Goal: Contribute content: Add original content to the website for others to see

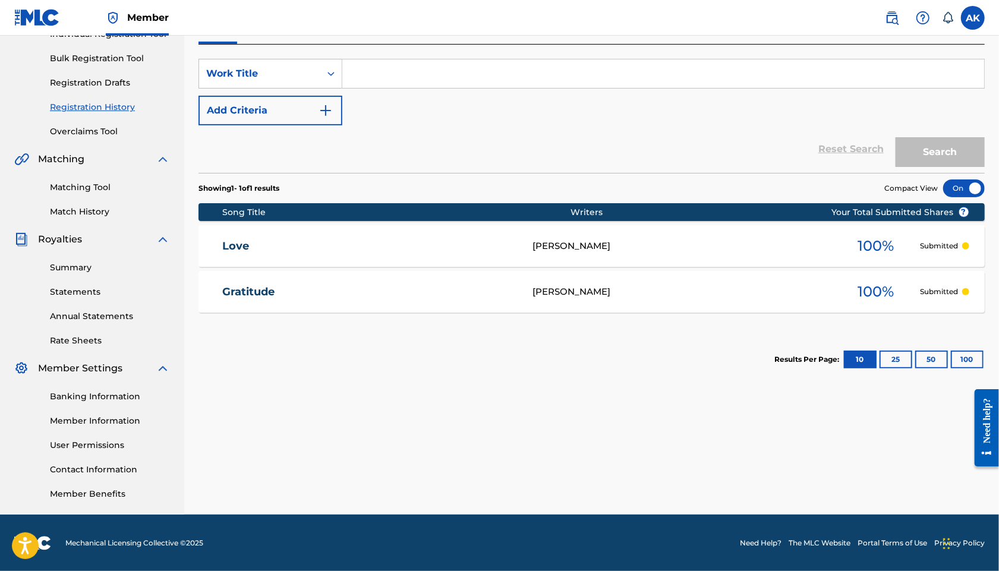
scroll to position [156, 0]
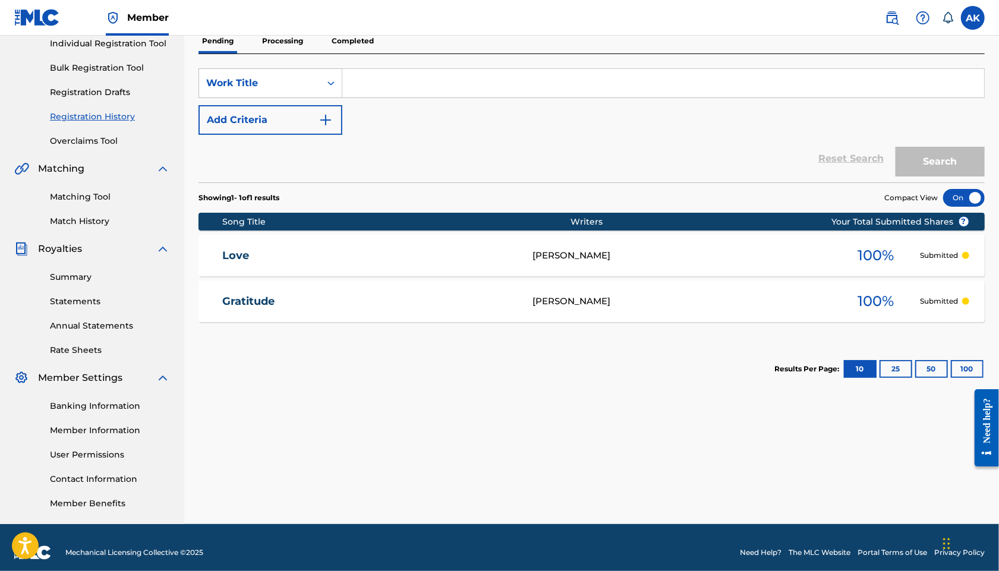
click at [85, 220] on link "Match History" at bounding box center [110, 221] width 120 height 12
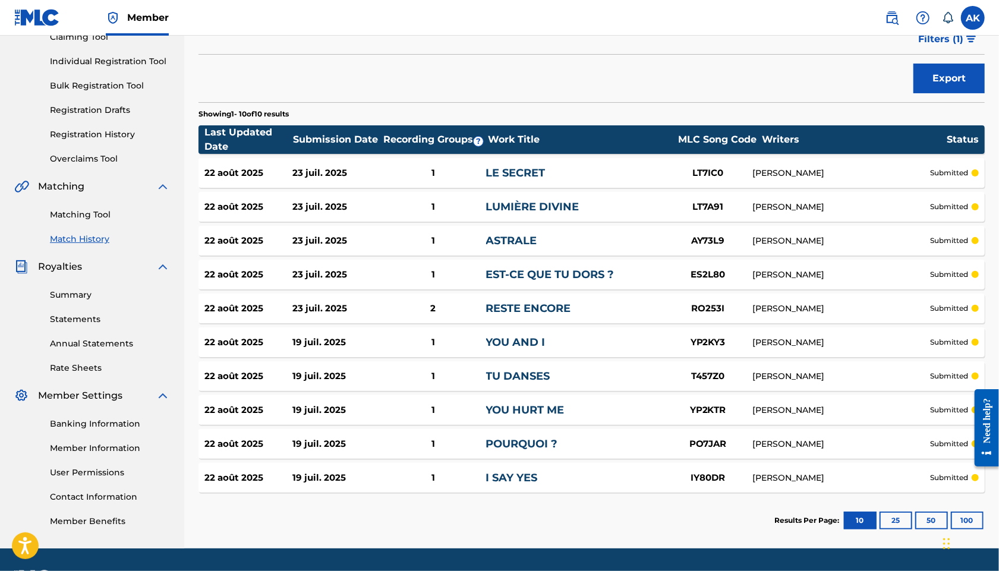
scroll to position [171, 0]
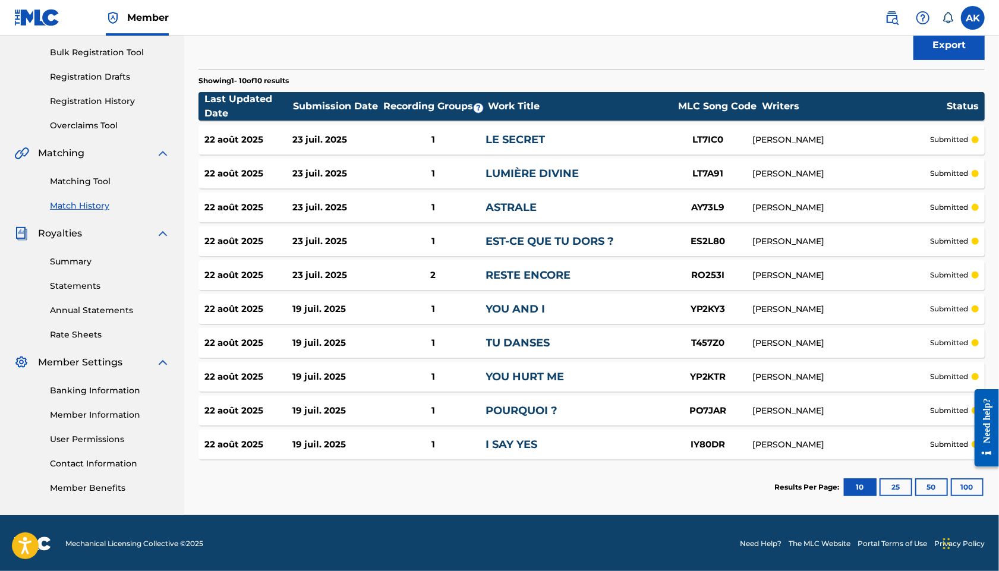
click at [902, 486] on button "25" at bounding box center [895, 487] width 33 height 18
click at [93, 181] on link "Matching Tool" at bounding box center [110, 181] width 120 height 12
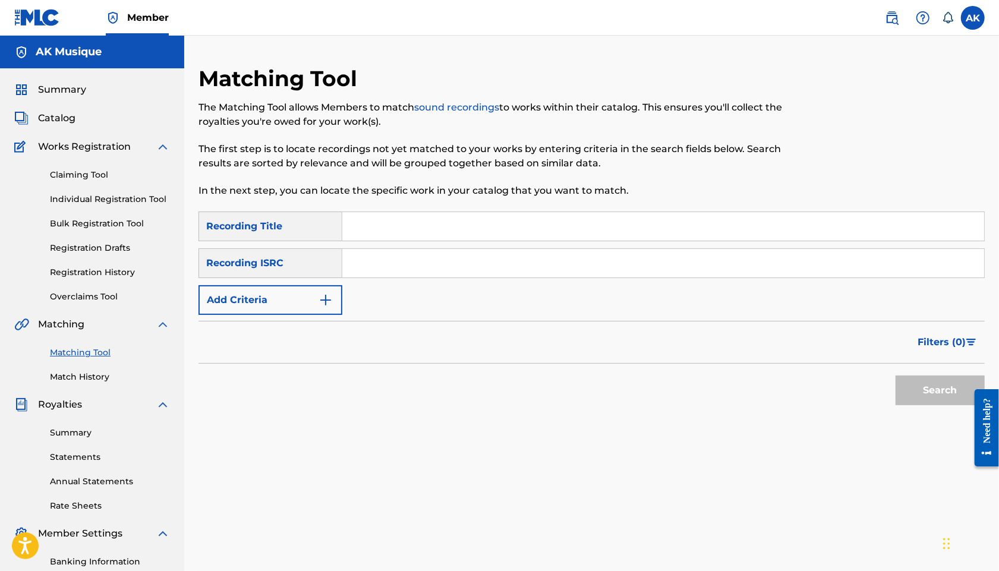
click at [68, 119] on span "Catalog" at bounding box center [56, 118] width 37 height 14
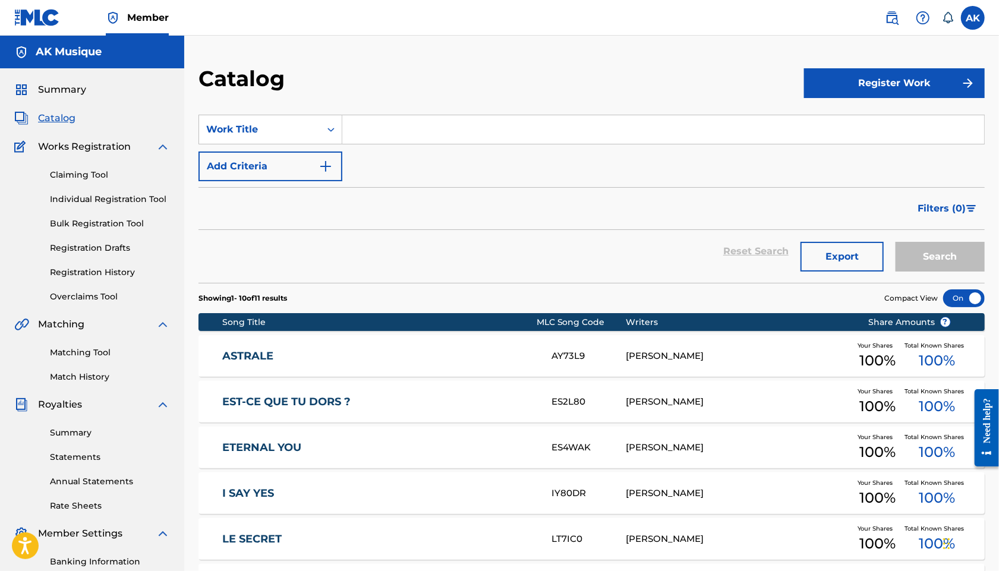
click at [103, 269] on link "Registration History" at bounding box center [110, 272] width 120 height 12
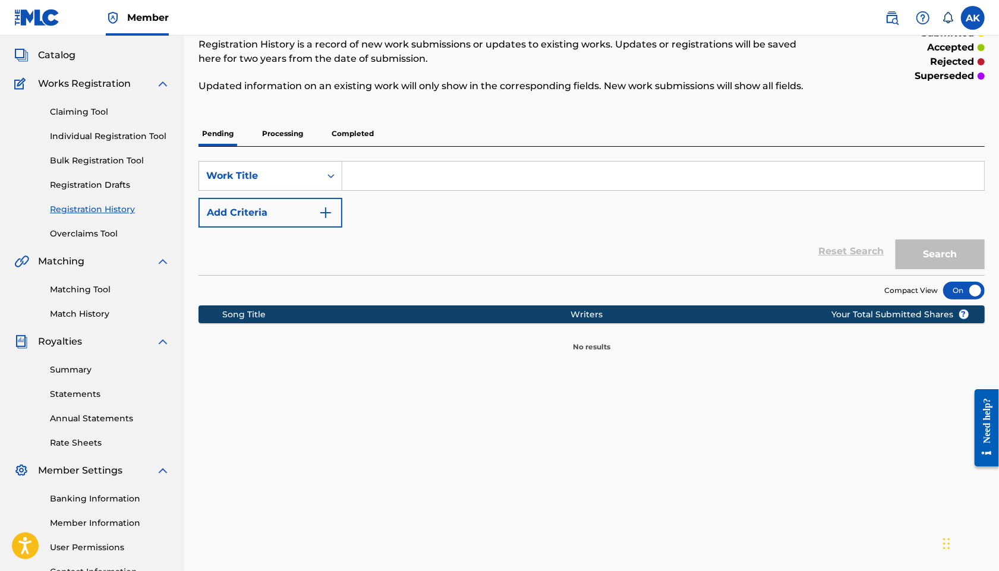
scroll to position [70, 0]
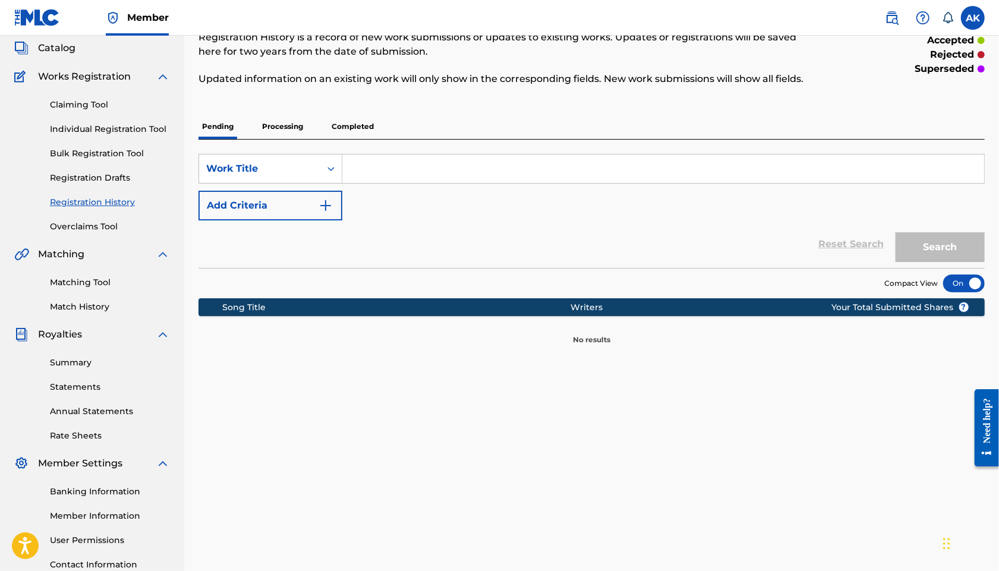
click at [292, 139] on p "Processing" at bounding box center [282, 126] width 48 height 25
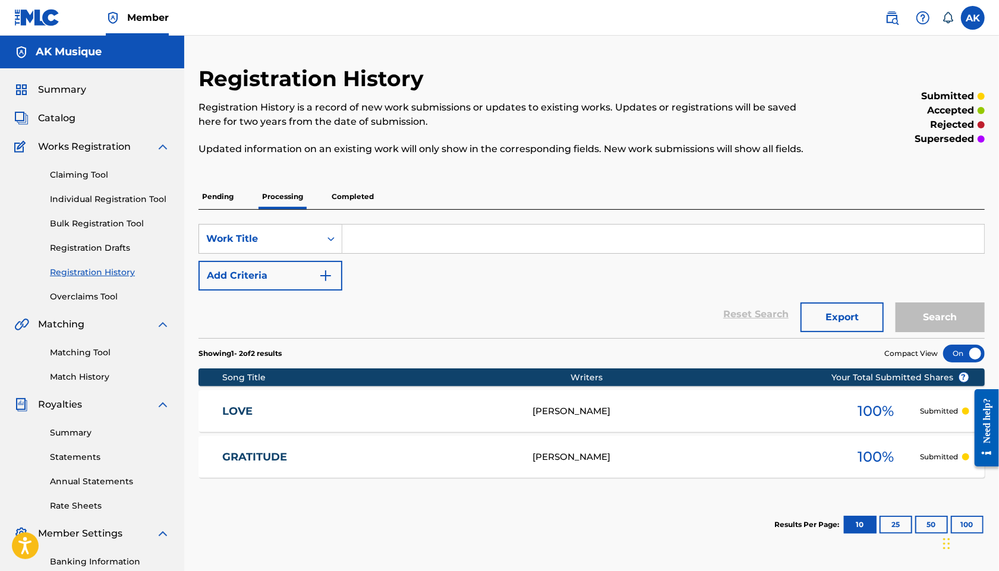
scroll to position [36, 0]
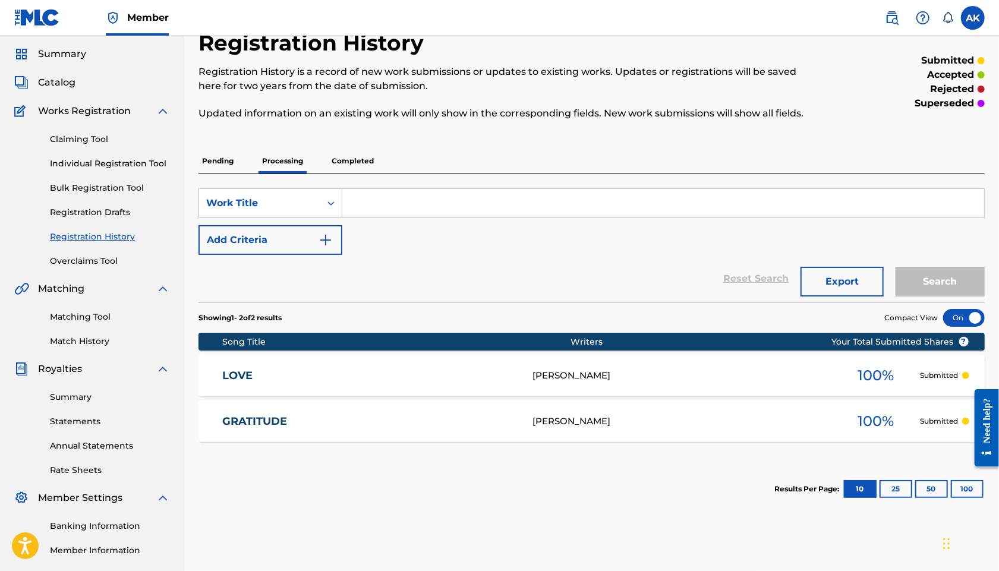
click at [378, 173] on div "Pending Processing Completed" at bounding box center [591, 161] width 786 height 25
click at [364, 173] on p "Completed" at bounding box center [352, 161] width 49 height 25
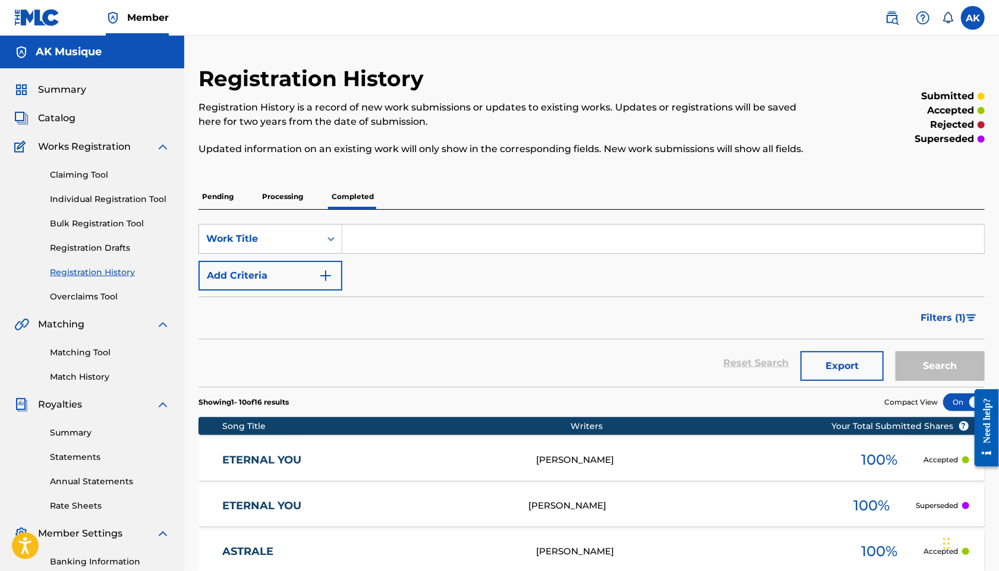
click at [296, 206] on p "Processing" at bounding box center [282, 196] width 48 height 25
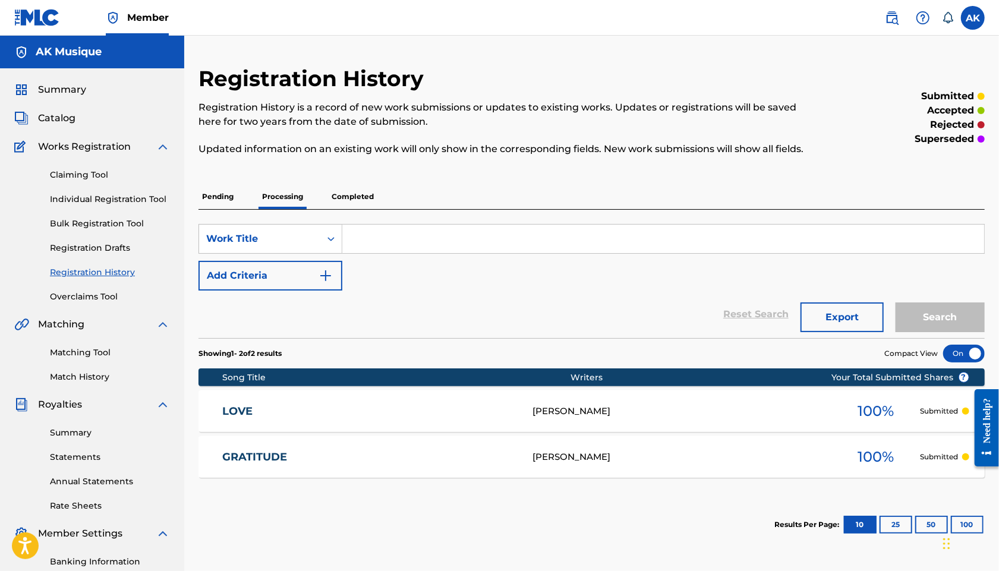
click at [343, 209] on p "Completed" at bounding box center [352, 196] width 49 height 25
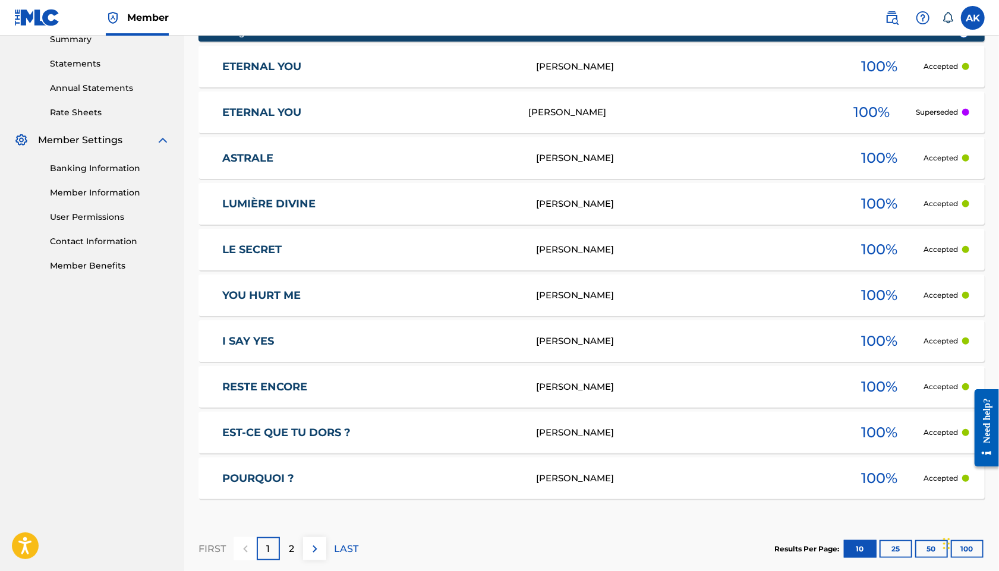
scroll to position [472, 0]
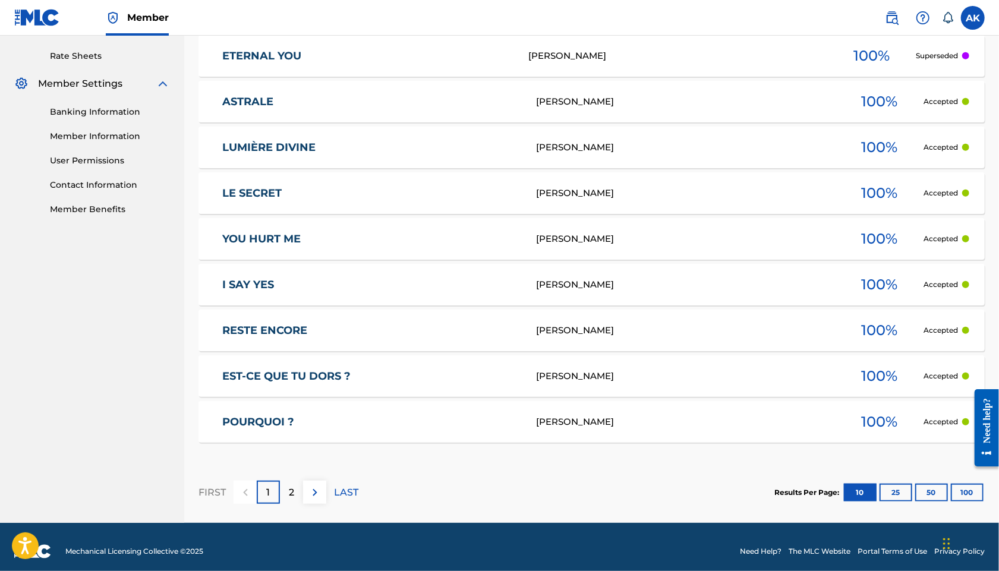
click at [292, 500] on p "2" at bounding box center [291, 492] width 5 height 14
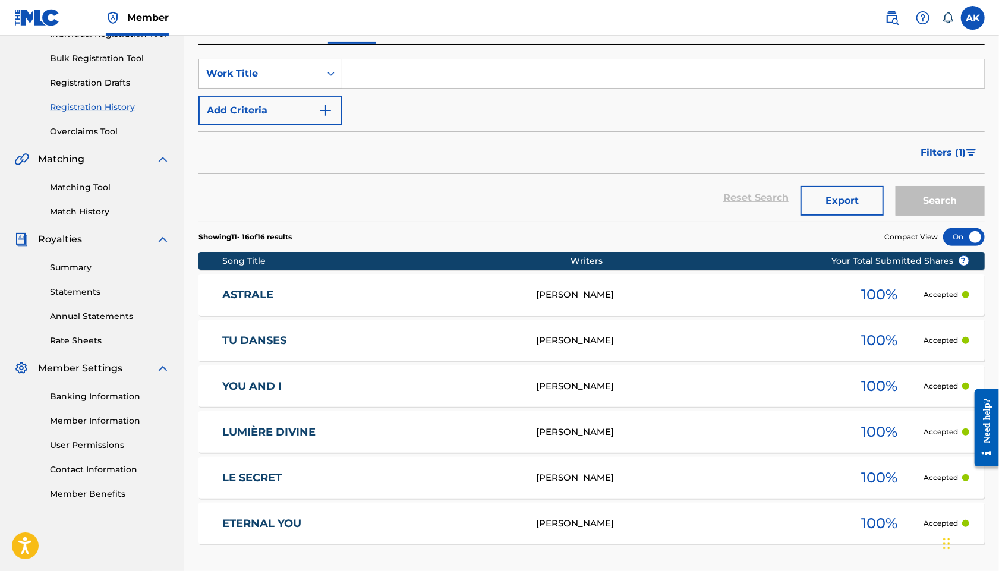
scroll to position [289, 0]
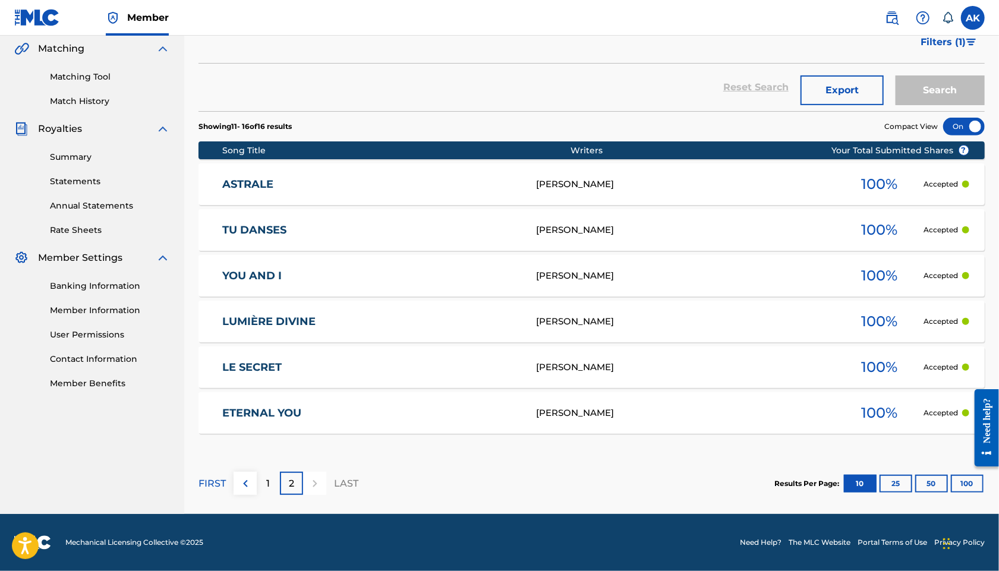
click at [263, 483] on div "1" at bounding box center [268, 483] width 23 height 23
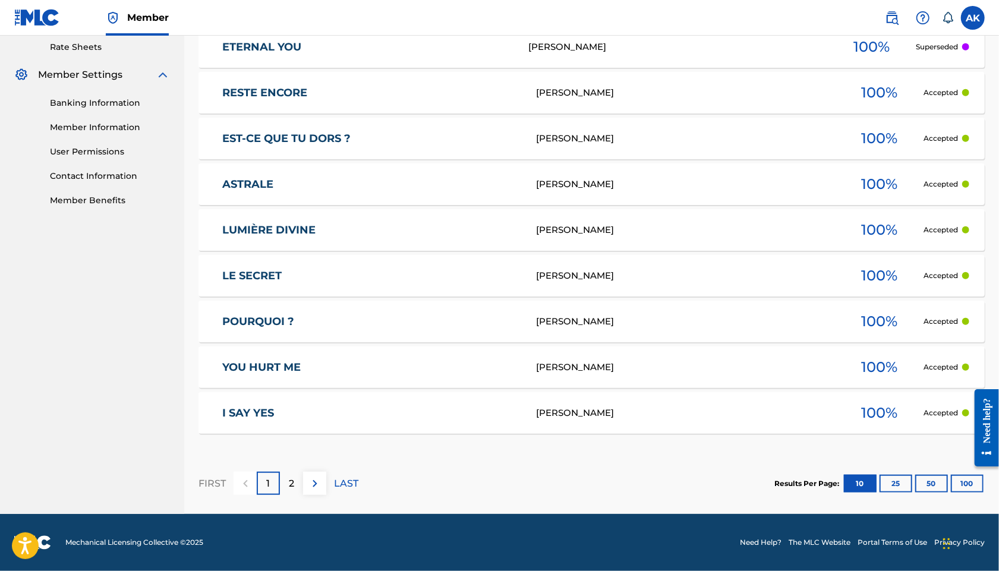
scroll to position [0, 0]
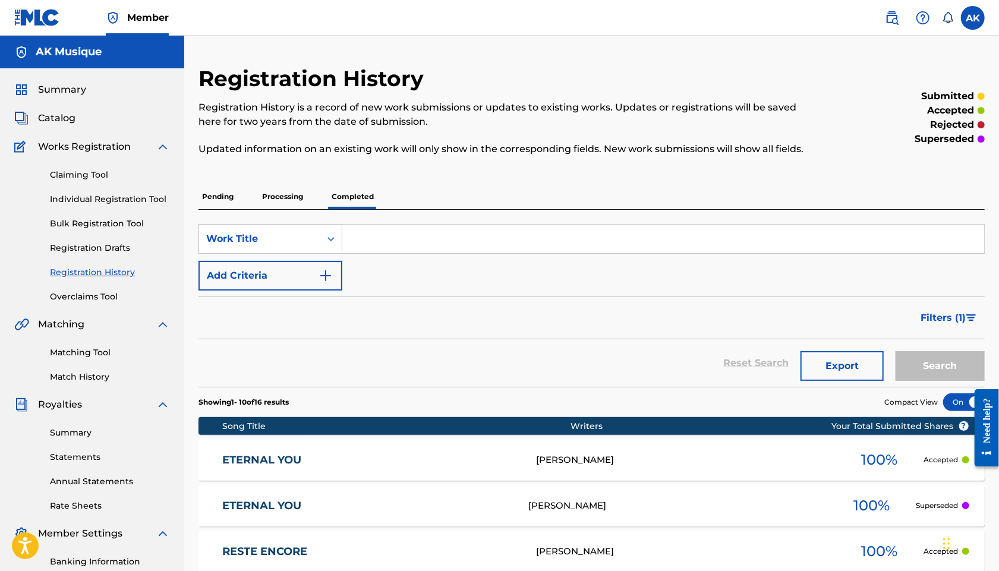
click at [67, 121] on span "Catalog" at bounding box center [56, 118] width 37 height 14
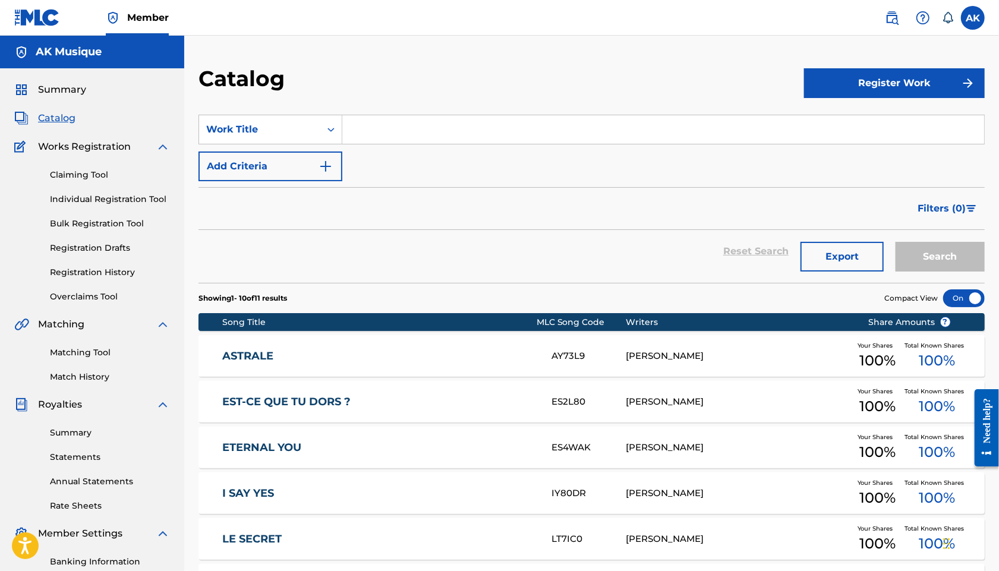
click at [861, 87] on button "Register Work" at bounding box center [894, 83] width 181 height 30
click at [864, 127] on link "Individual" at bounding box center [894, 122] width 181 height 29
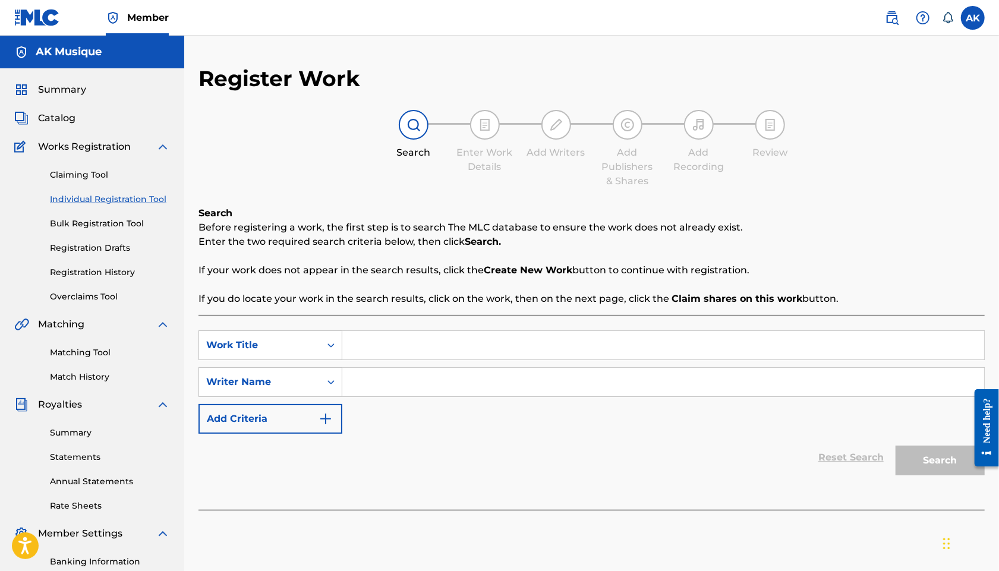
click at [450, 345] on input "Search Form" at bounding box center [663, 345] width 642 height 29
type input "Maman"
click at [436, 382] on input "Search Form" at bounding box center [663, 382] width 642 height 29
type input "[PERSON_NAME]"
click at [906, 457] on button "Search" at bounding box center [939, 461] width 89 height 30
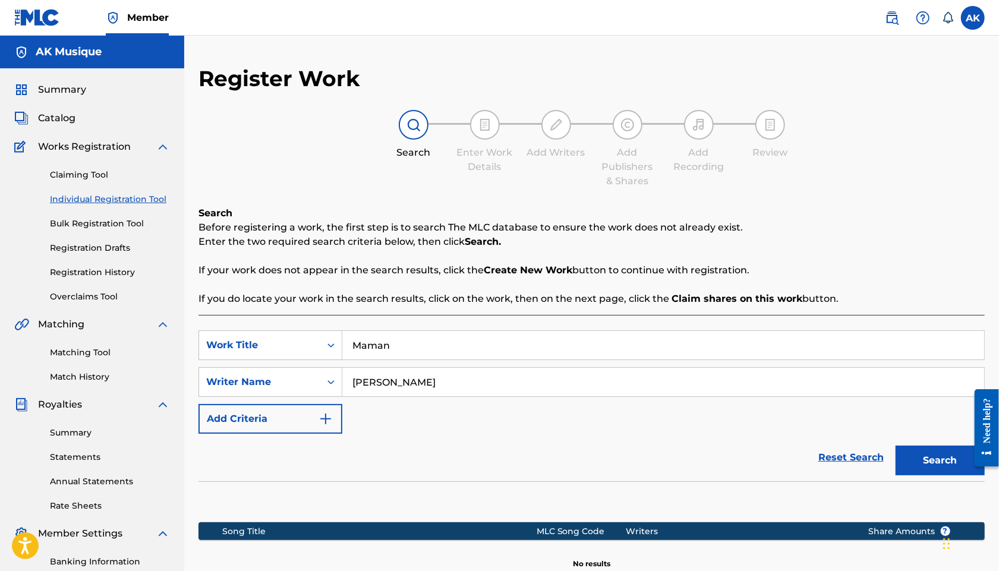
scroll to position [165, 0]
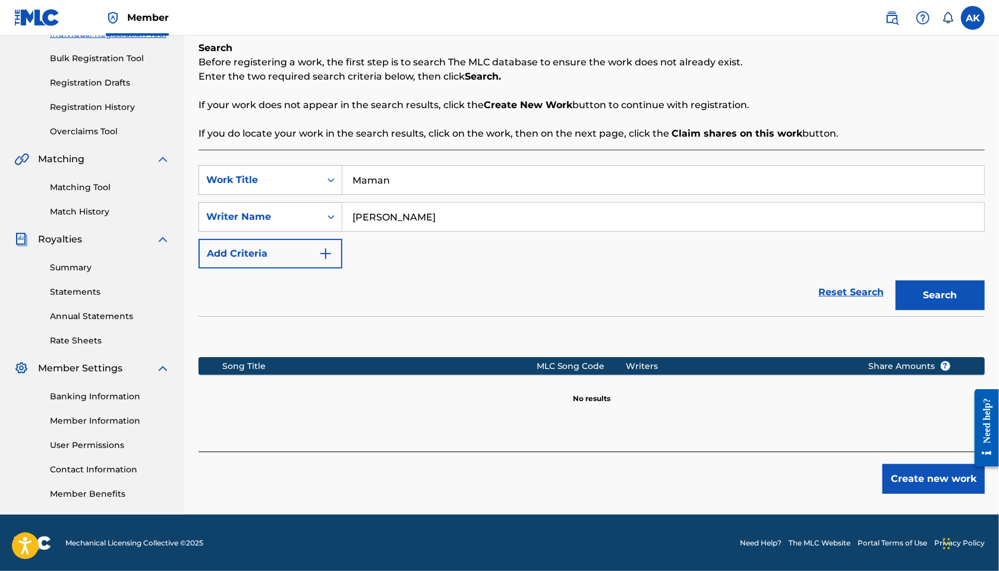
click at [925, 478] on button "Create new work" at bounding box center [933, 479] width 102 height 30
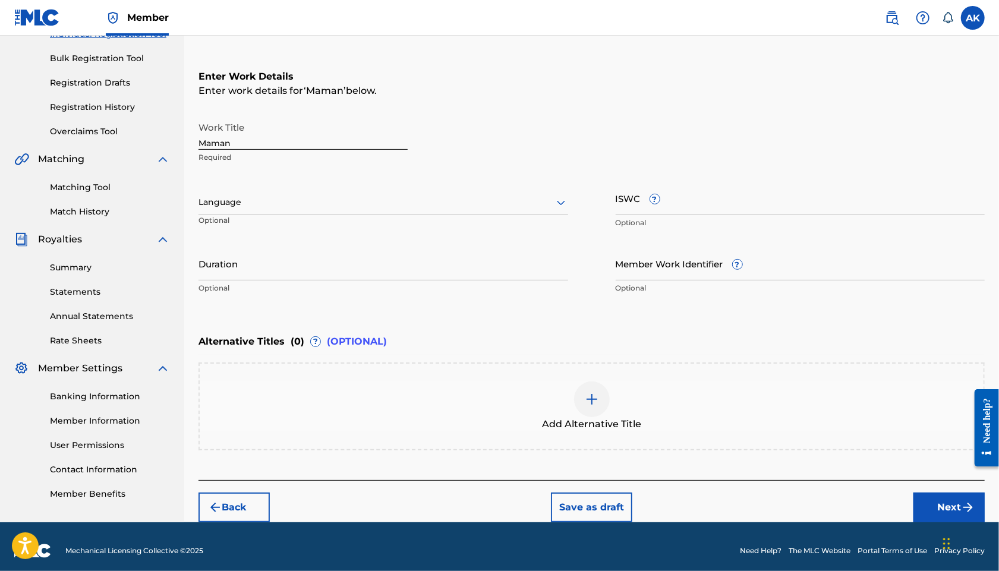
click at [706, 201] on input "ISWC ?" at bounding box center [799, 198] width 369 height 34
paste input "T-333.709.429-4"
type input "T-333.709.429-4"
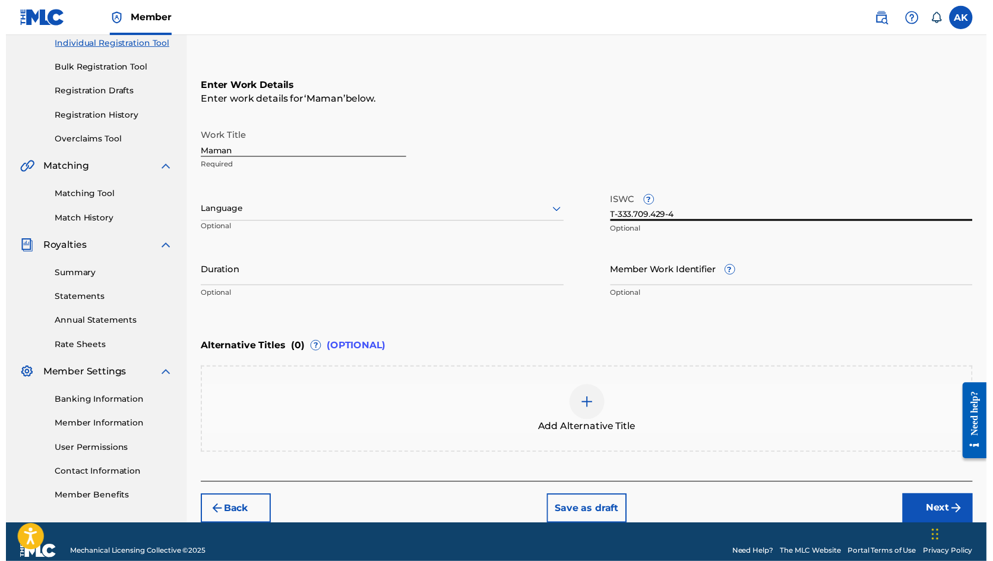
scroll to position [153, 0]
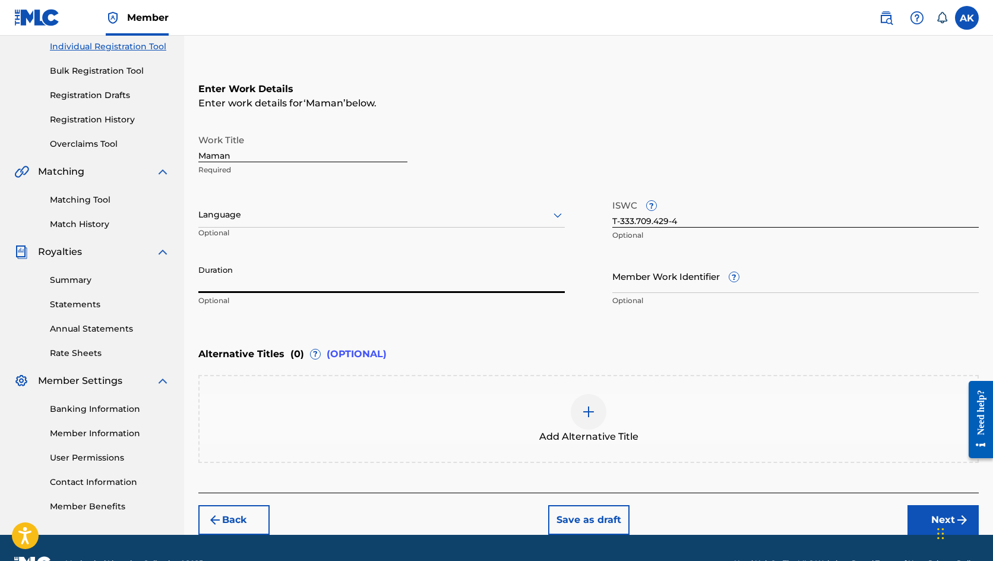
click at [283, 283] on input "Duration" at bounding box center [381, 276] width 367 height 34
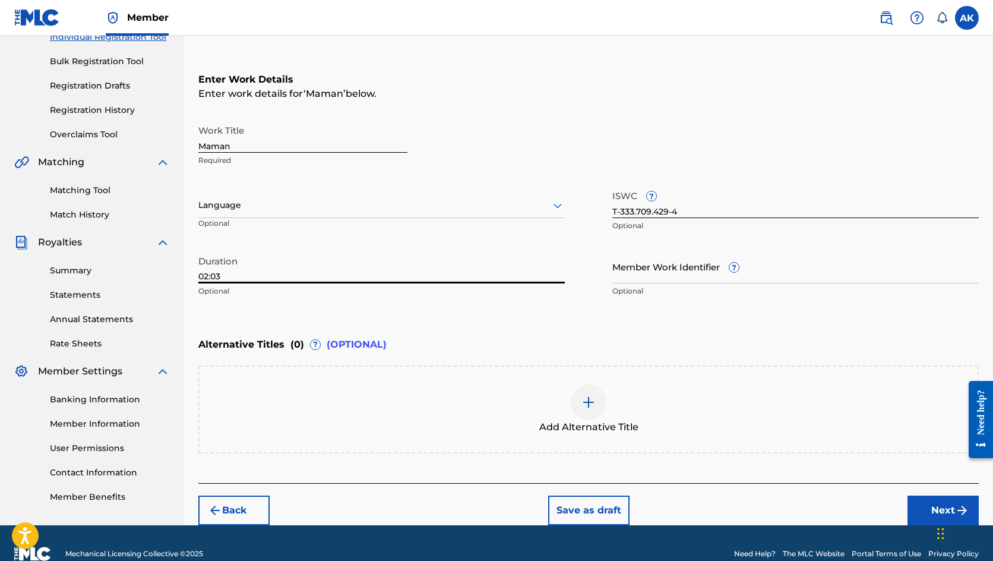
scroll to position [183, 0]
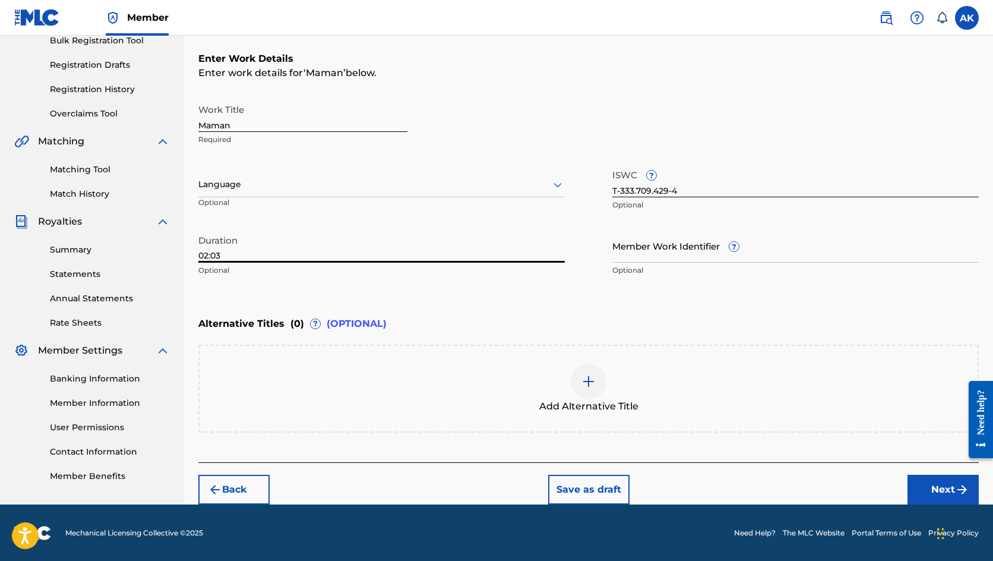
type input "02:03"
click at [937, 487] on button "Next" at bounding box center [943, 490] width 71 height 30
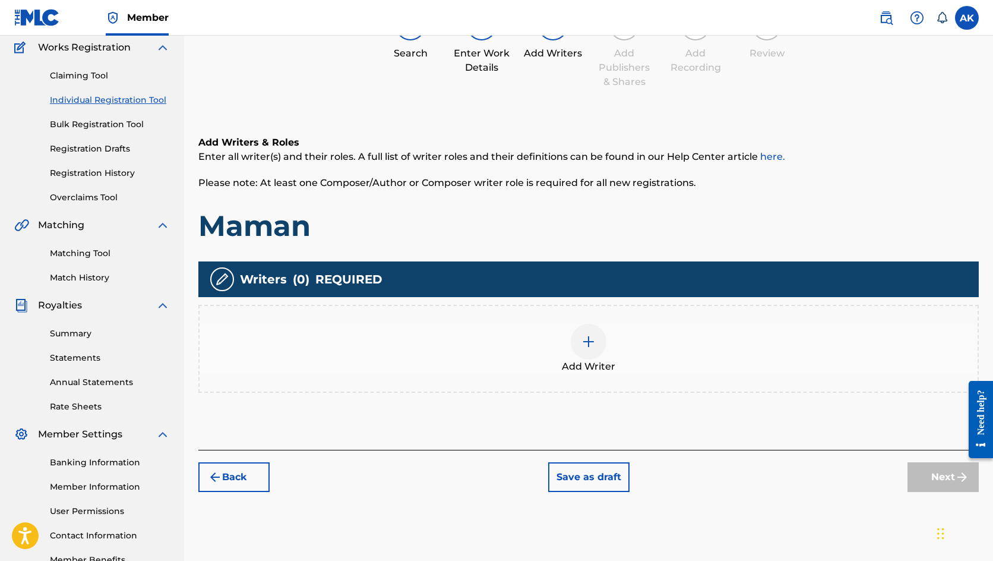
scroll to position [110, 0]
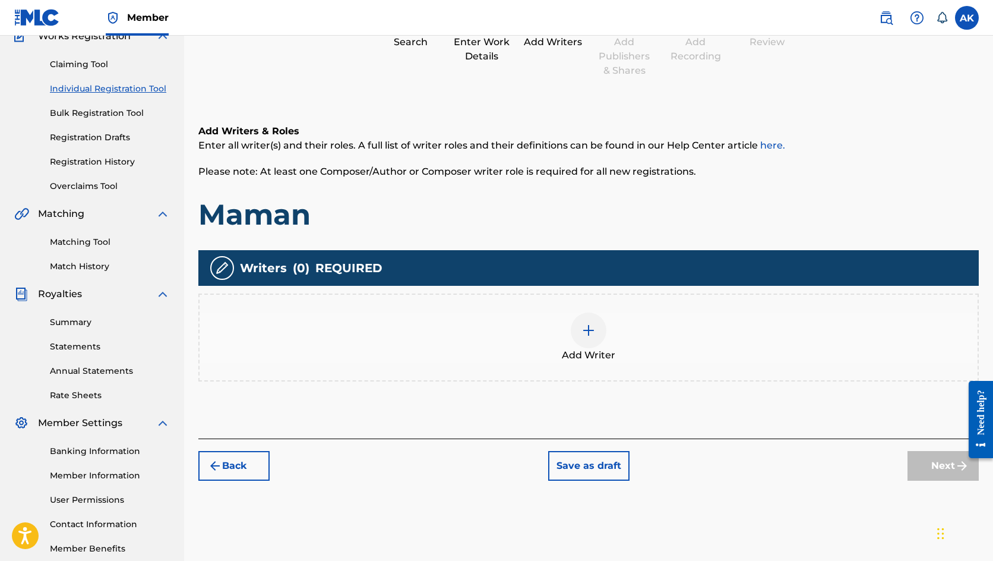
click at [588, 321] on div at bounding box center [589, 330] width 36 height 36
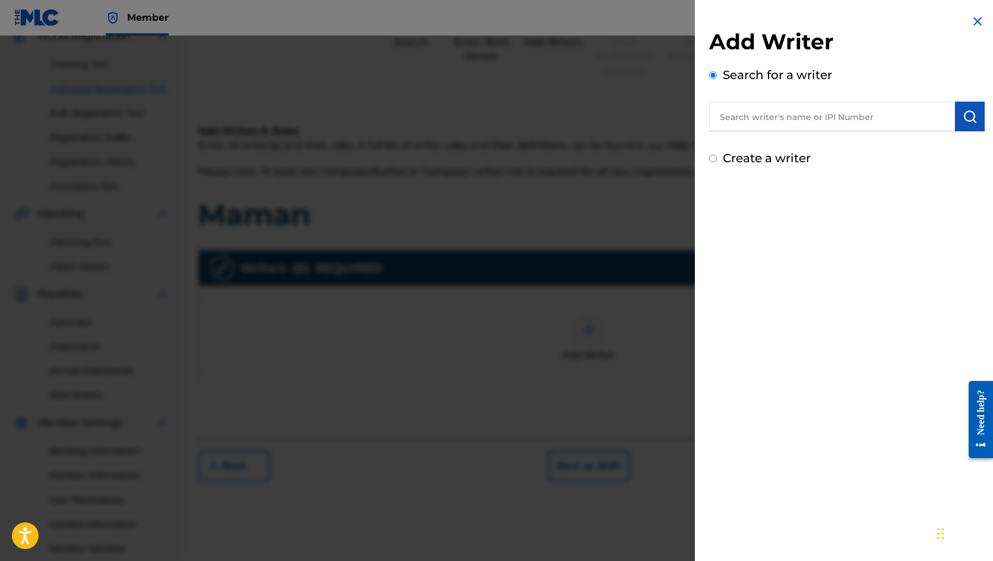
click at [797, 113] on input "text" at bounding box center [832, 117] width 246 height 30
type input "[PERSON_NAME]"
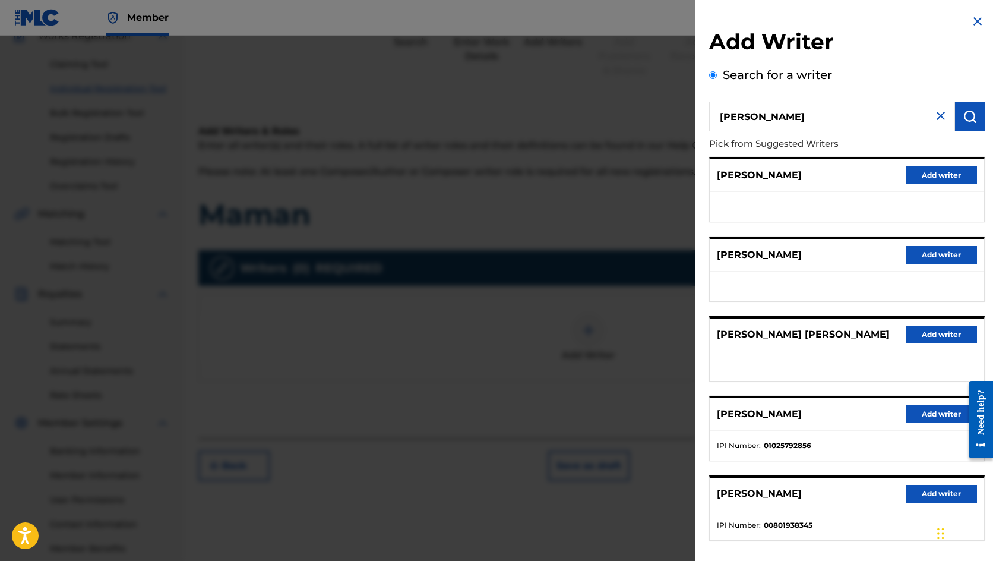
scroll to position [52, 0]
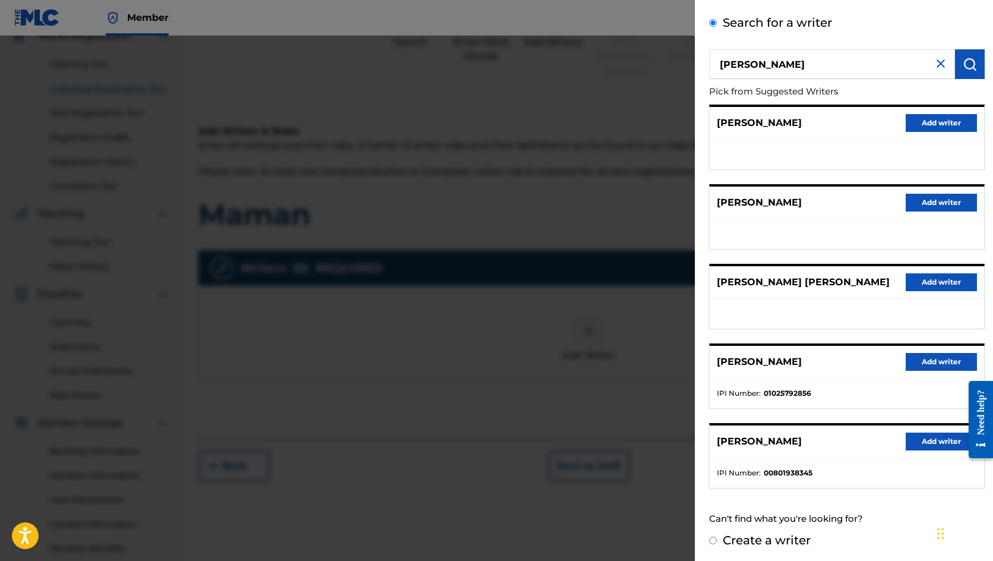
click at [937, 356] on button "Add writer" at bounding box center [941, 362] width 71 height 18
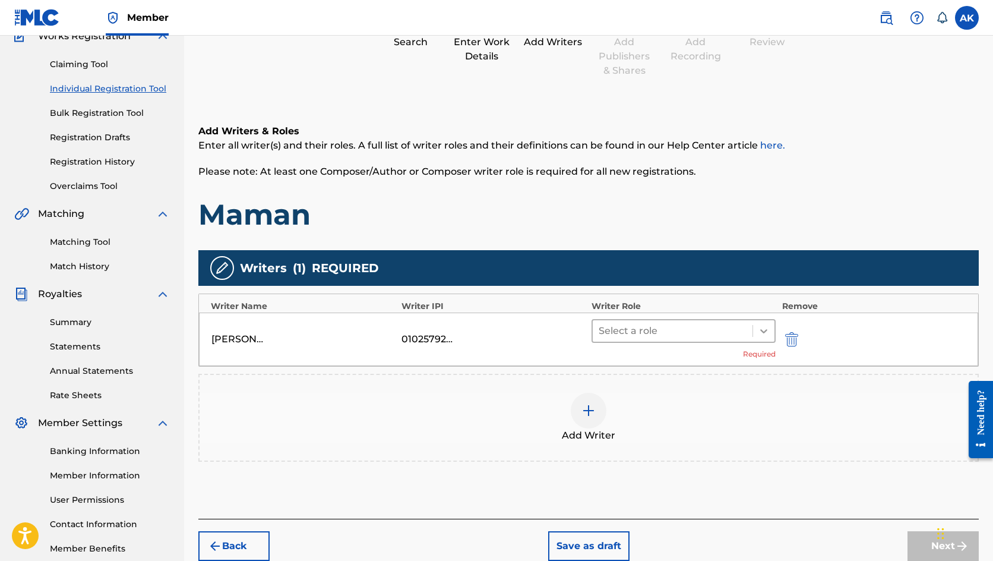
click at [760, 327] on icon at bounding box center [764, 331] width 12 height 12
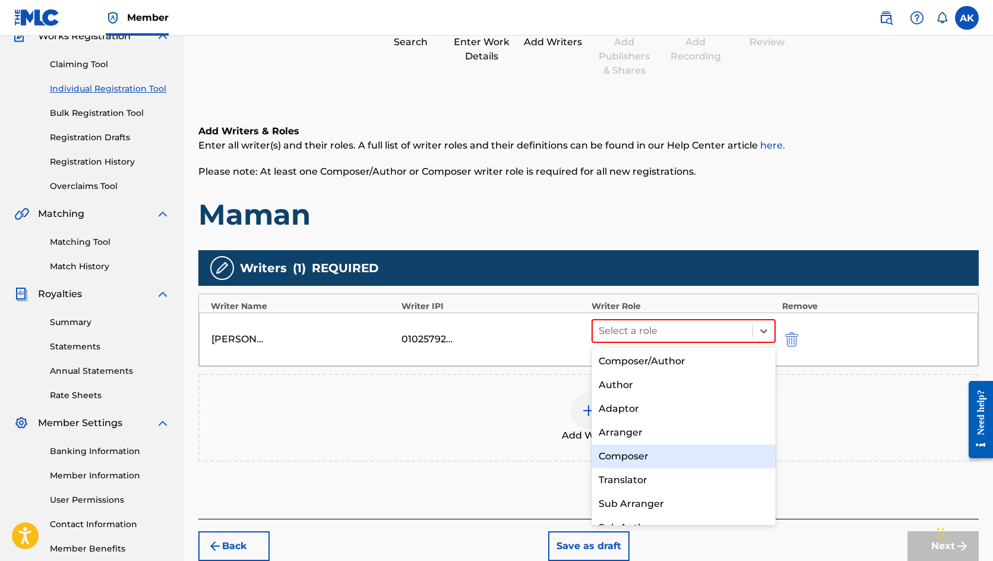
click at [681, 453] on div "Composer" at bounding box center [684, 456] width 184 height 24
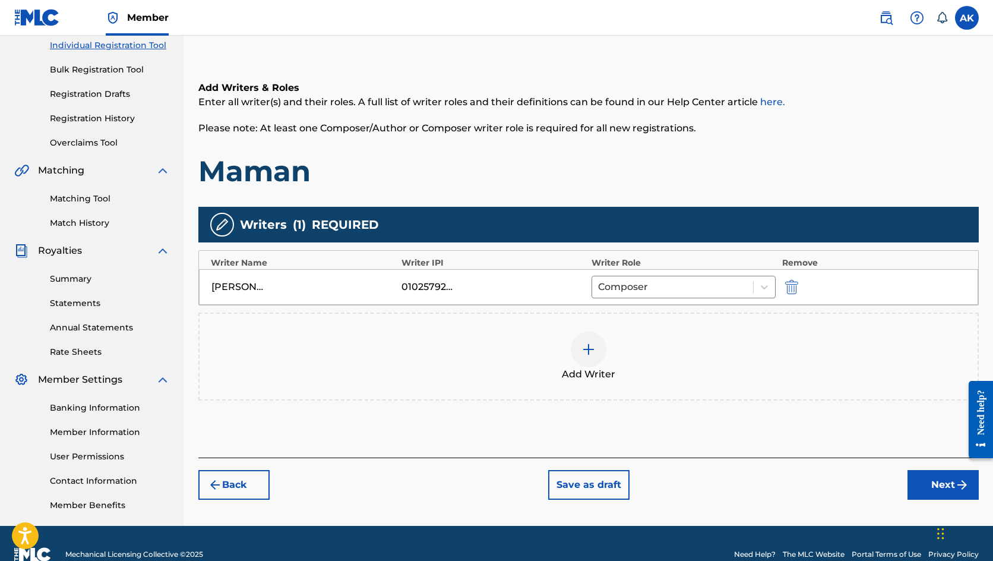
click at [932, 479] on button "Next" at bounding box center [943, 485] width 71 height 30
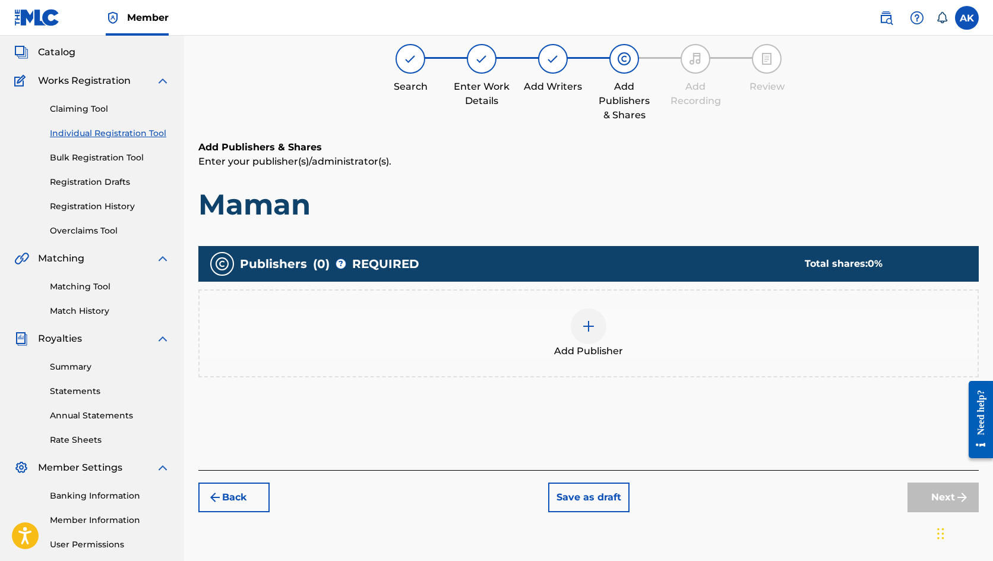
scroll to position [53, 0]
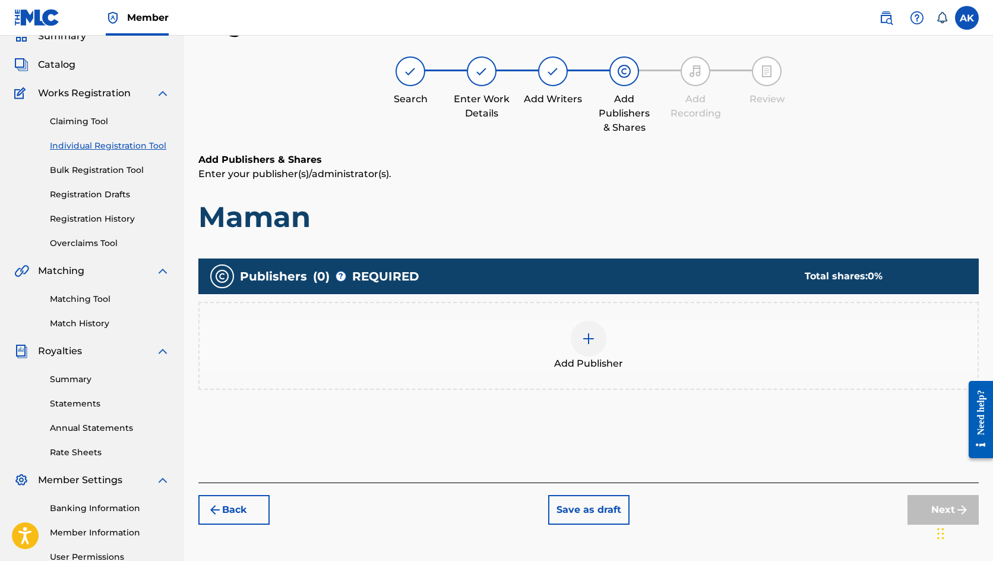
click at [595, 337] on img at bounding box center [589, 338] width 14 height 14
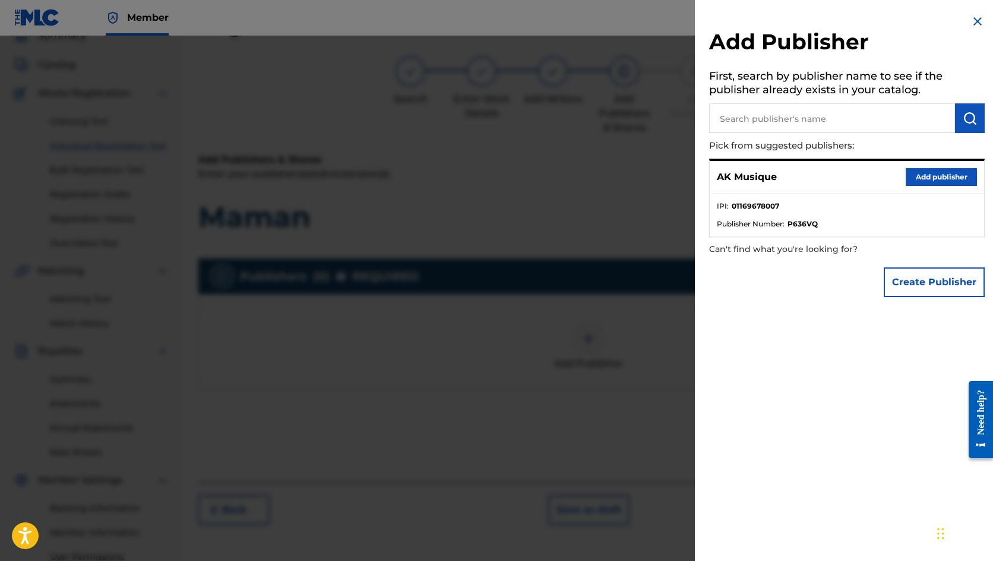
click at [937, 173] on button "Add publisher" at bounding box center [941, 177] width 71 height 18
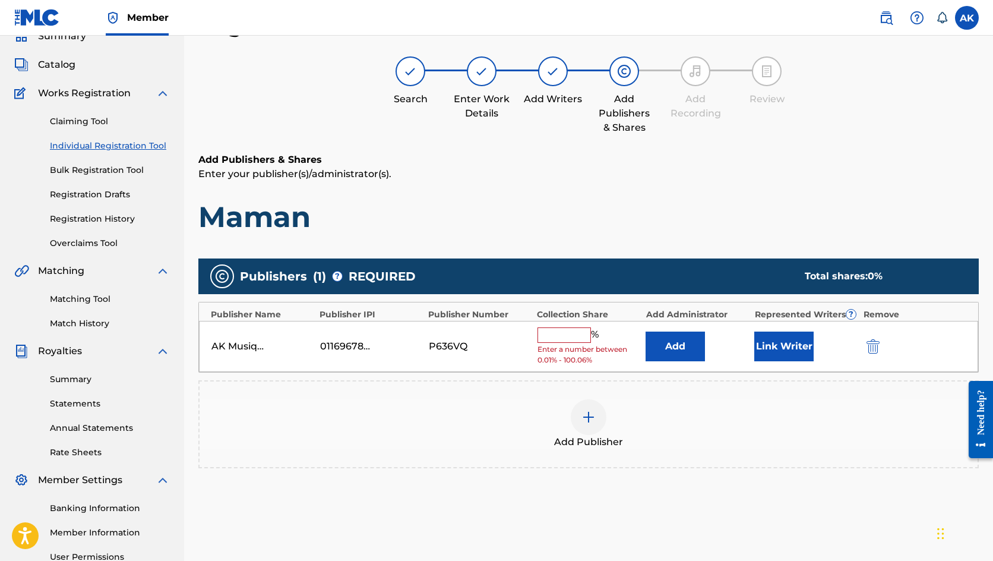
click at [573, 330] on input "text" at bounding box center [564, 334] width 53 height 15
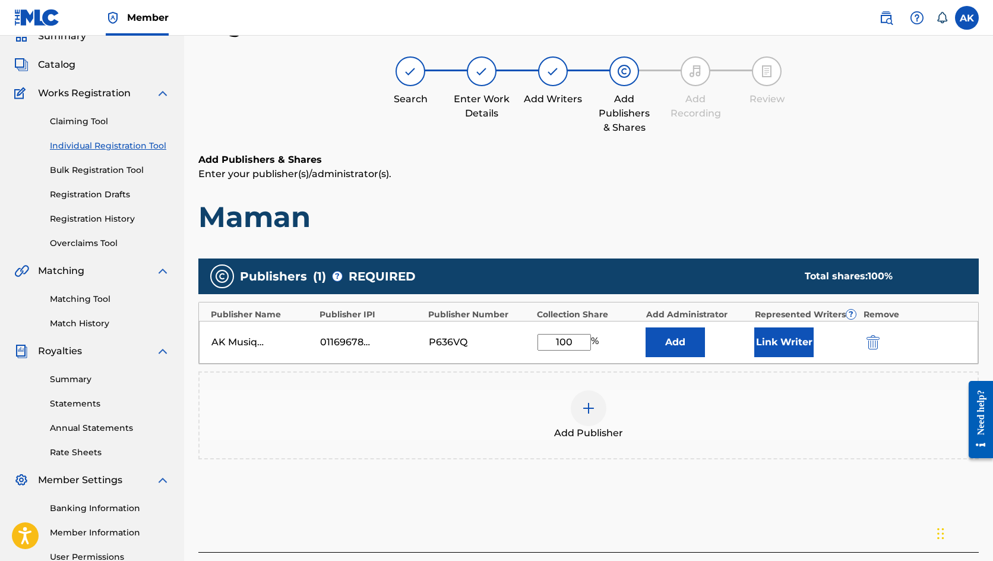
type input "100"
click at [724, 414] on div "Add Publisher" at bounding box center [589, 415] width 778 height 50
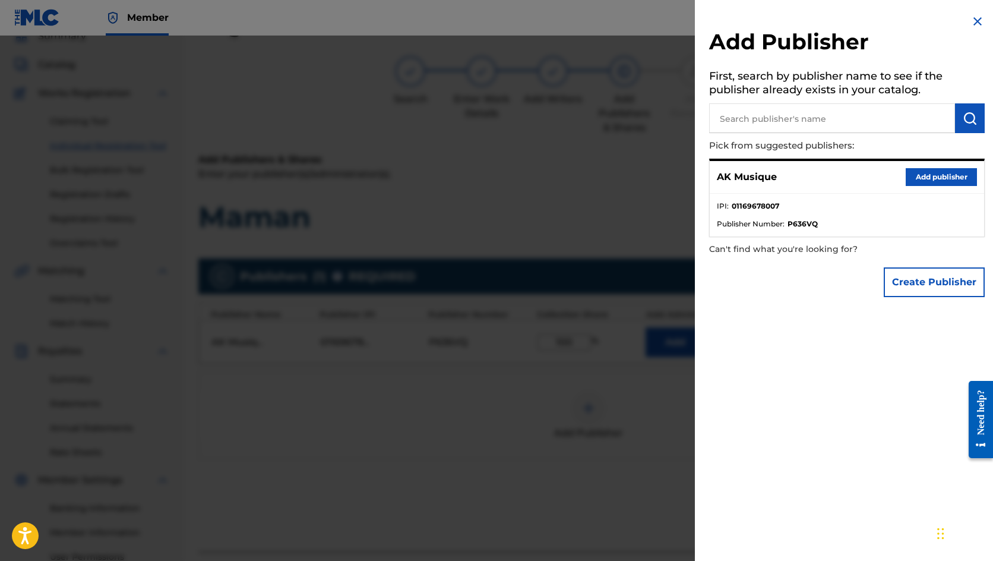
click at [936, 171] on button "Add publisher" at bounding box center [941, 177] width 71 height 18
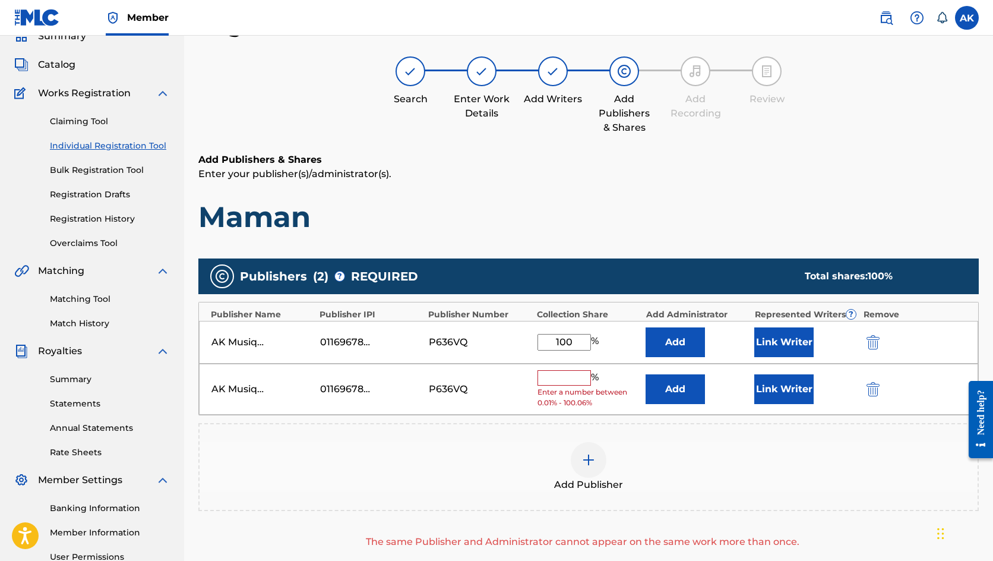
click at [871, 384] on img "submit" at bounding box center [873, 389] width 13 height 14
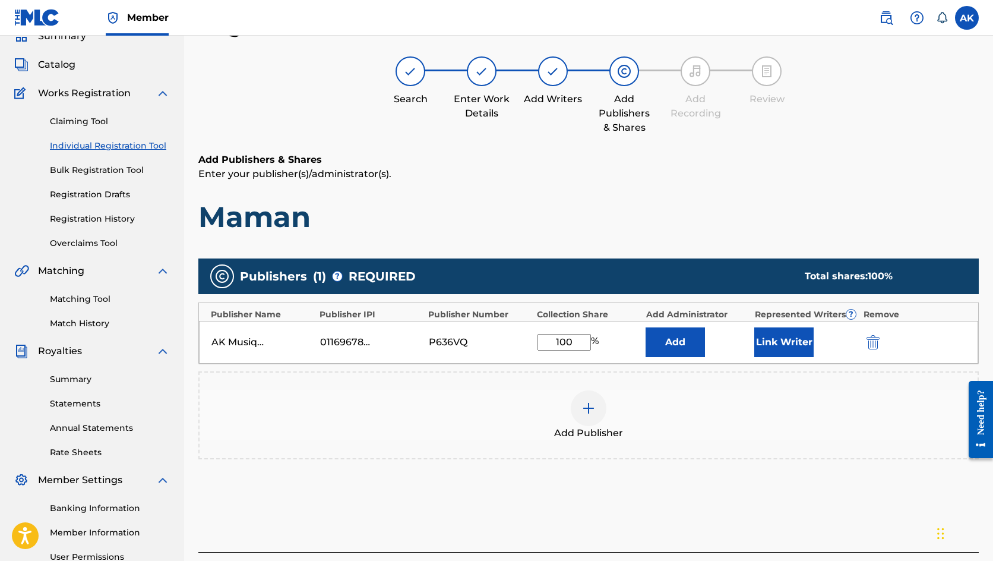
click at [801, 341] on button "Link Writer" at bounding box center [783, 342] width 59 height 30
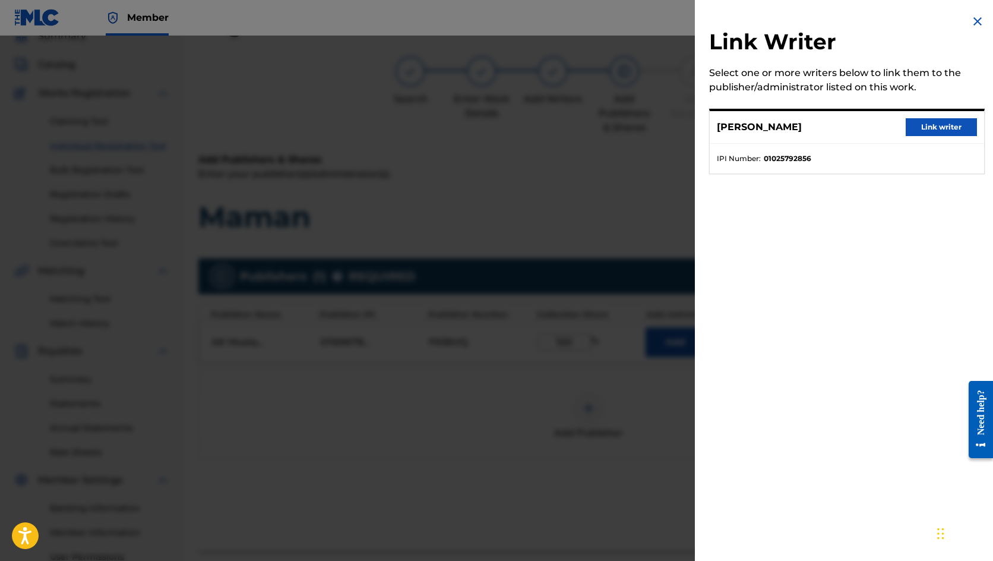
click at [940, 133] on button "Link writer" at bounding box center [941, 127] width 71 height 18
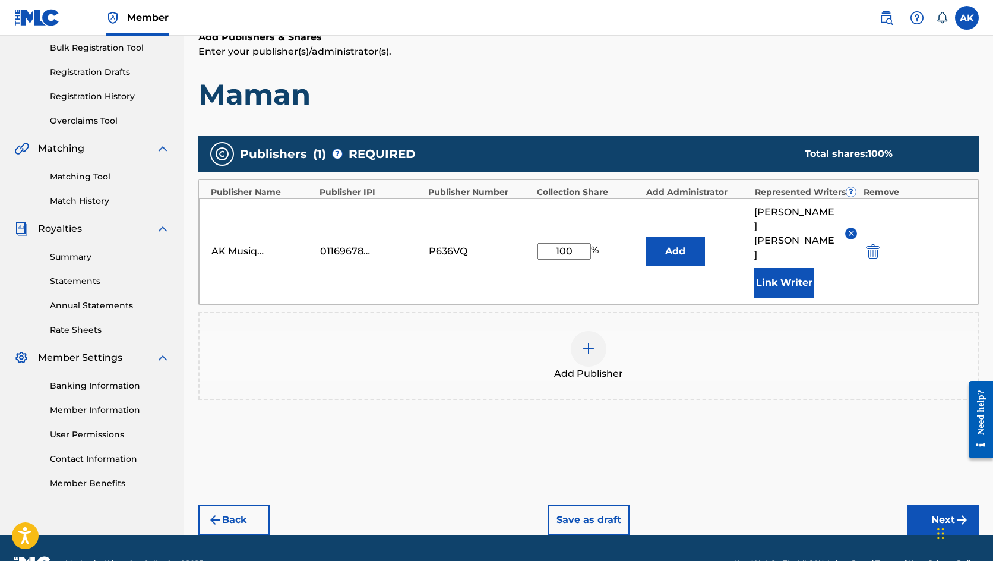
scroll to position [177, 0]
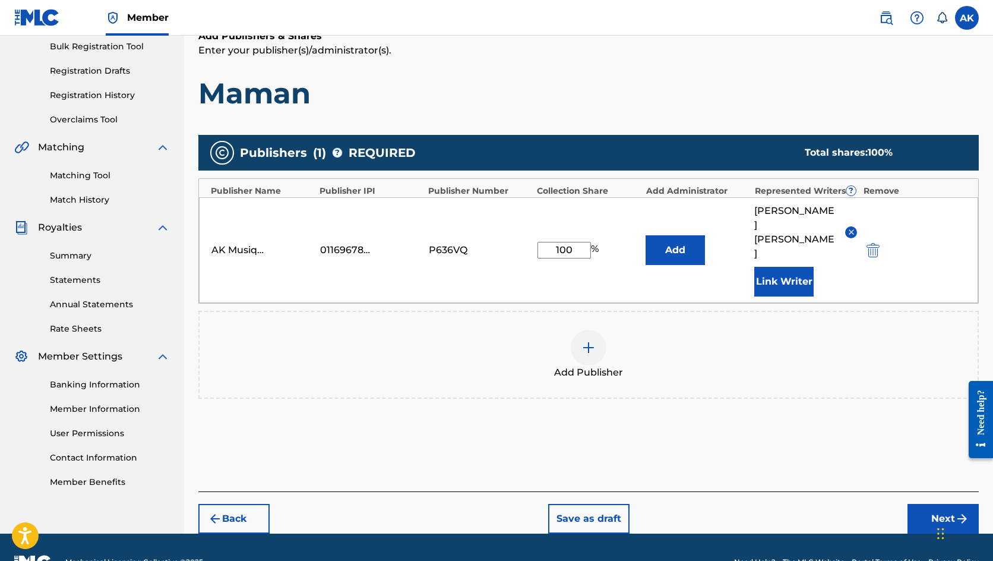
click at [938, 504] on button "Next" at bounding box center [943, 519] width 71 height 30
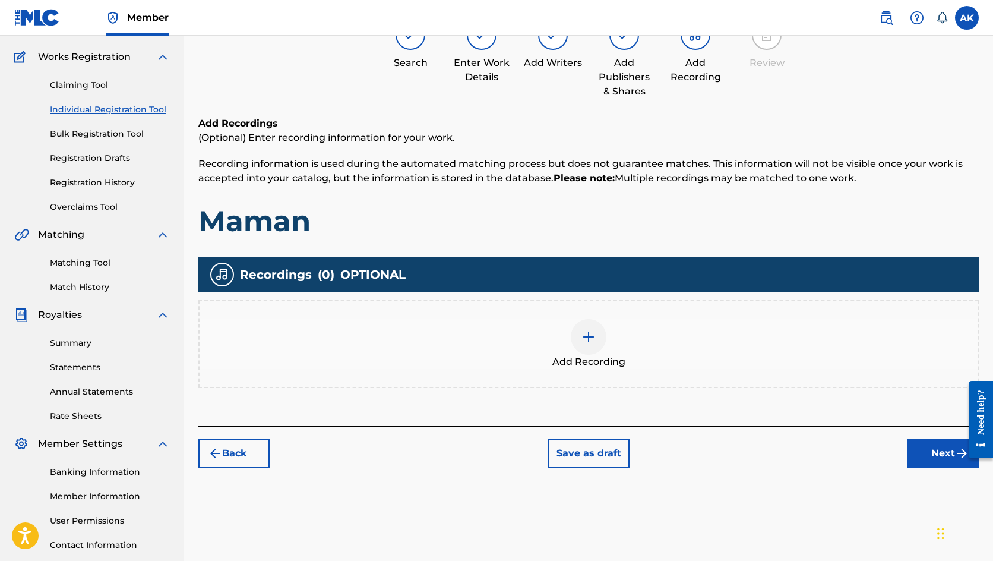
scroll to position [53, 0]
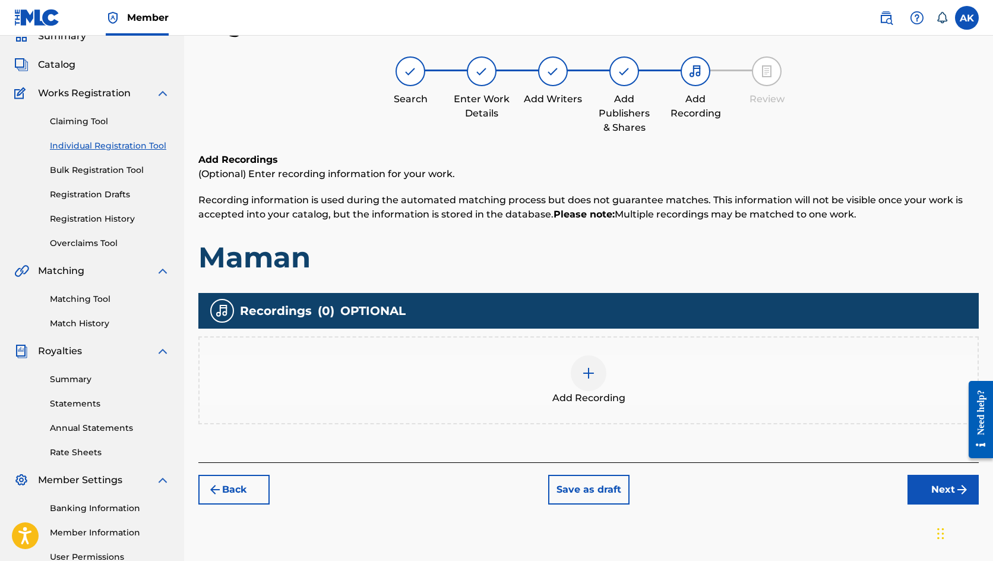
click at [583, 370] on img at bounding box center [589, 373] width 14 height 14
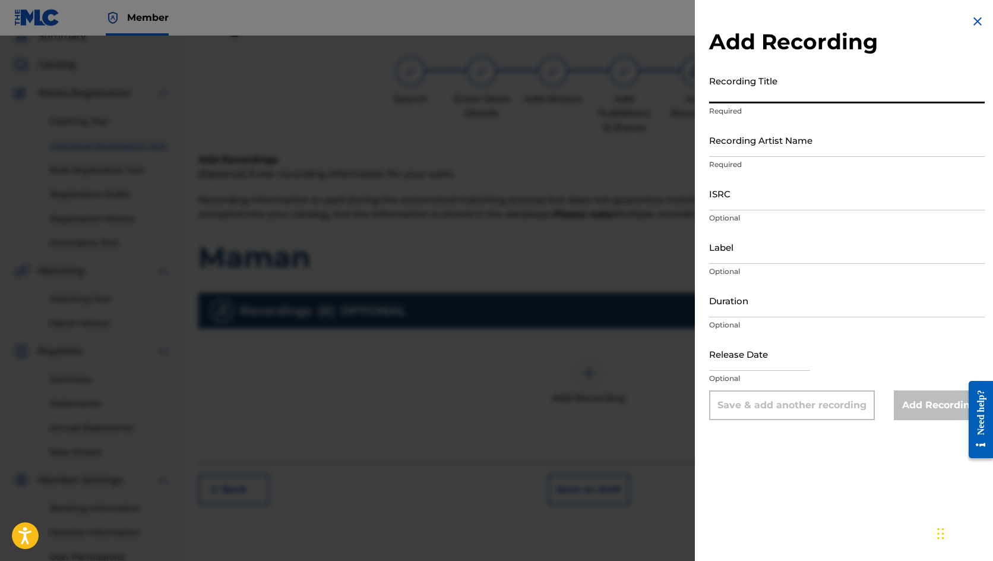
click at [756, 89] on input "Recording Title" at bounding box center [847, 87] width 276 height 34
type input "Maman"
click at [778, 143] on input "Recording Artist Name" at bounding box center [847, 140] width 276 height 34
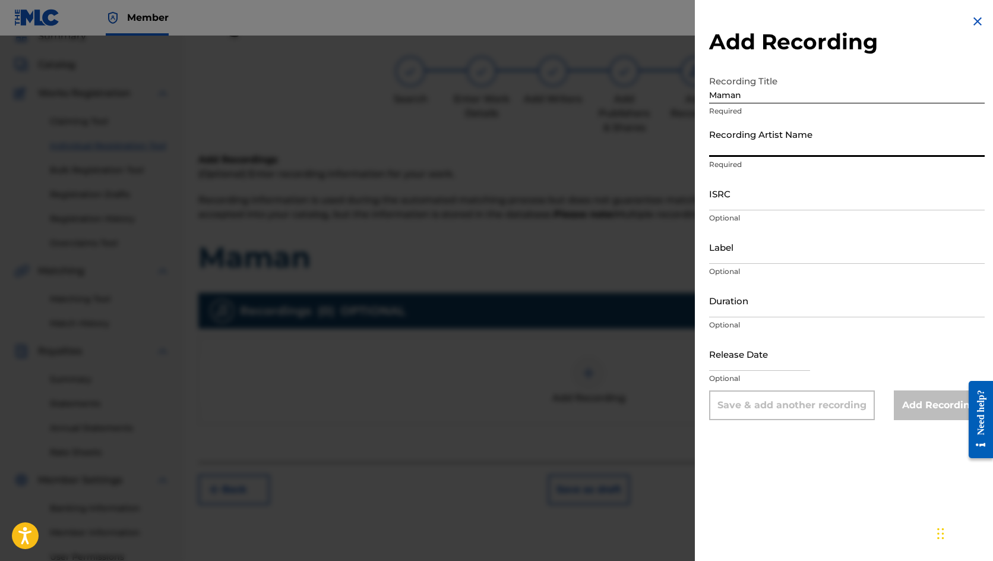
type input "[PERSON_NAME]"
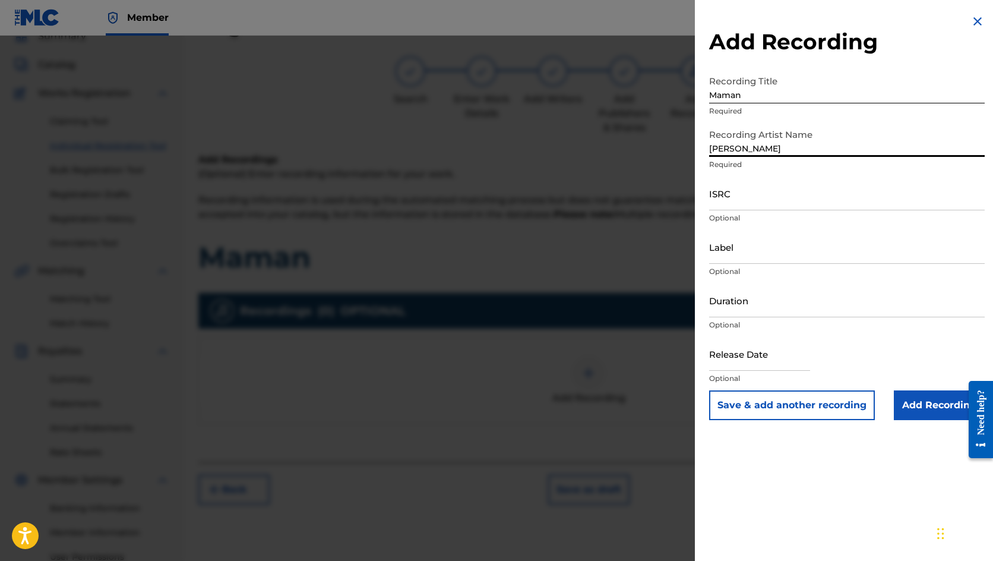
click at [762, 194] on input "ISRC" at bounding box center [847, 193] width 276 height 34
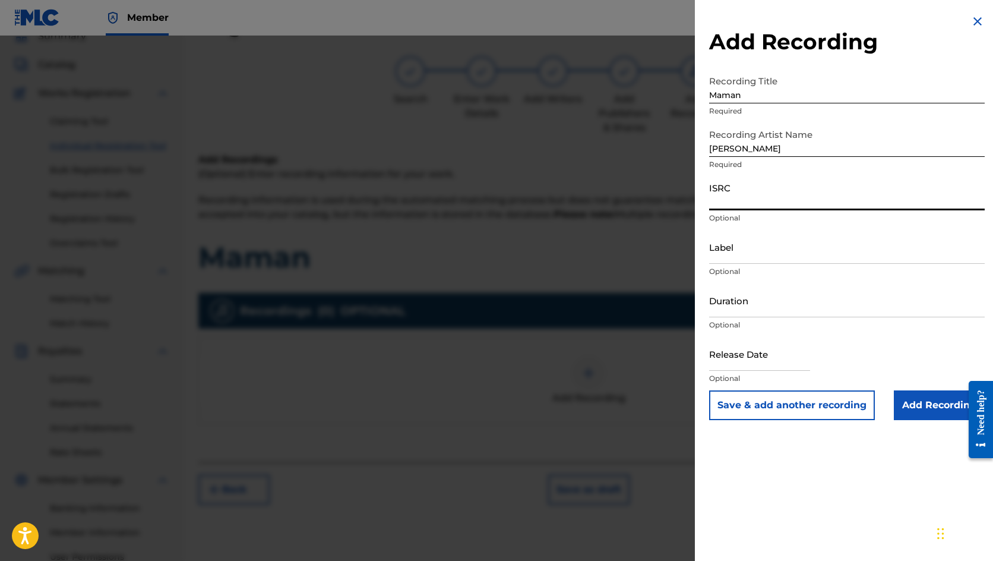
paste input "FR-9W1-25-40841"
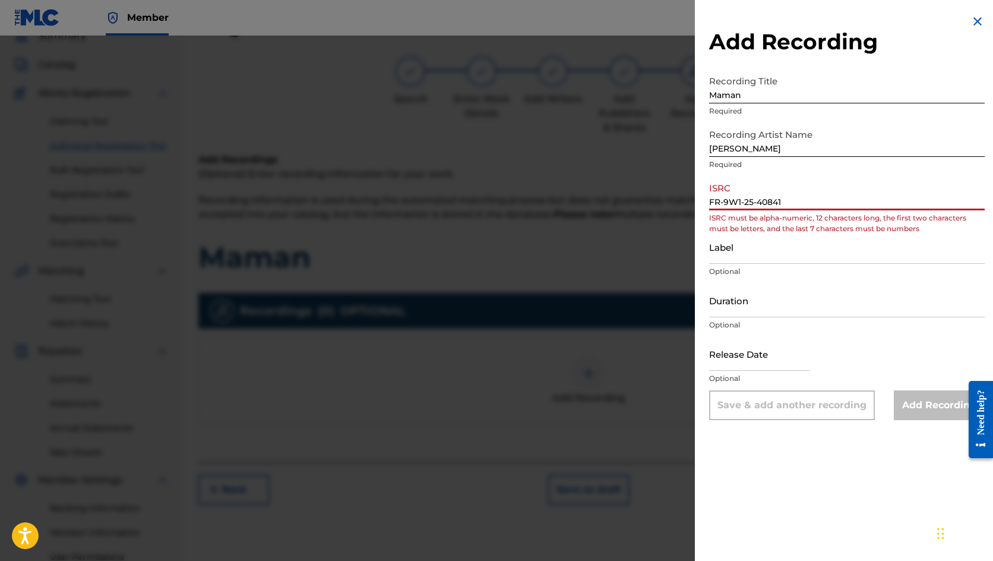
click at [763, 200] on input "FR-9W1-25-40841" at bounding box center [847, 193] width 276 height 34
type input "FR9W12540841"
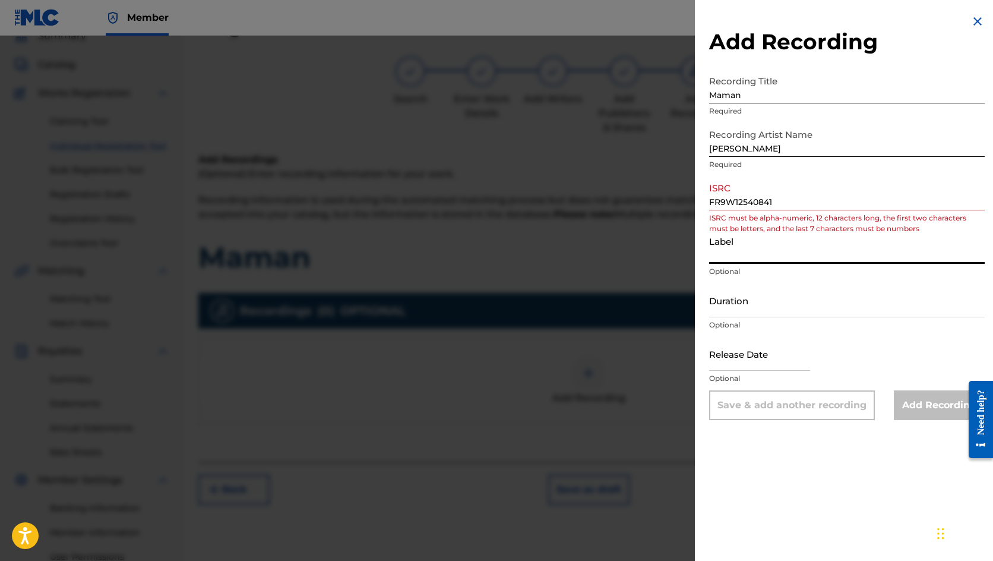
click at [737, 255] on input "Label" at bounding box center [847, 247] width 276 height 34
type input "AK Musique"
click at [773, 294] on input "Duration" at bounding box center [847, 300] width 276 height 34
type input "02:03"
click at [770, 453] on div "Add Recording Recording Title Maman Required Recording Artist Name [PERSON_NAME…" at bounding box center [847, 280] width 304 height 561
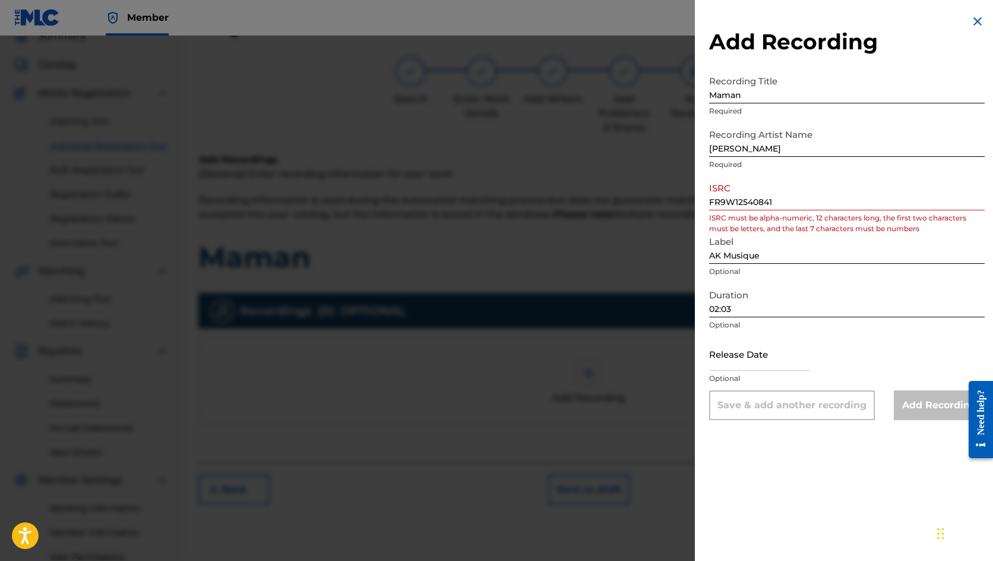
click at [787, 204] on input "FR9W12540841" at bounding box center [847, 193] width 276 height 34
click at [713, 205] on input "FR9W12540841" at bounding box center [847, 193] width 276 height 34
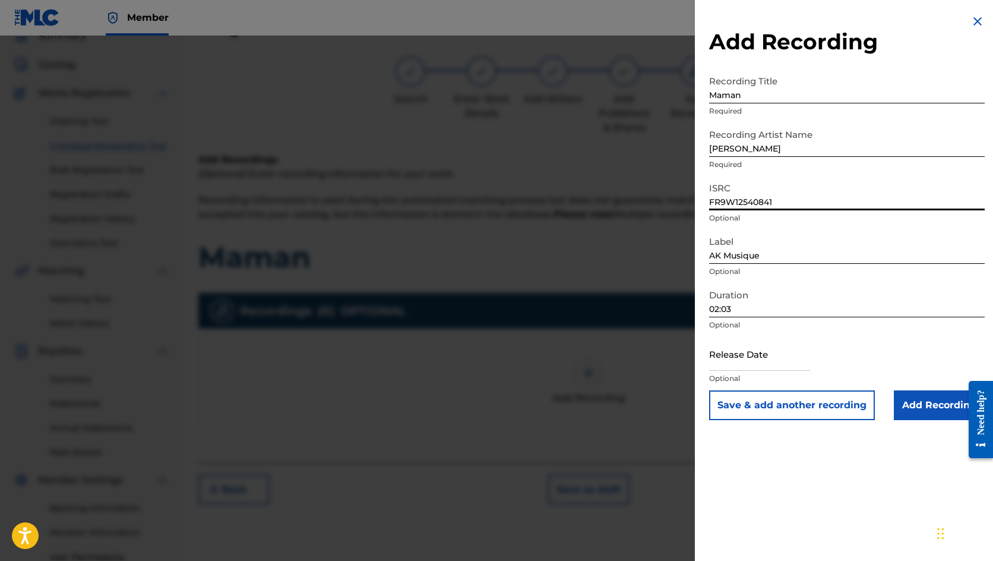
type input "FR9W12540841"
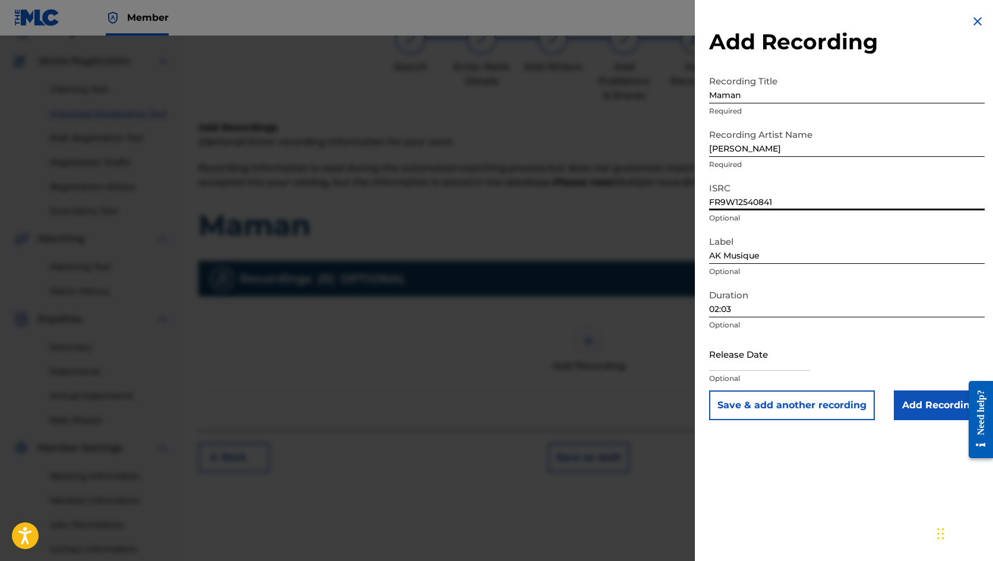
click at [764, 355] on input "text" at bounding box center [759, 354] width 101 height 34
select select "7"
select select "2025"
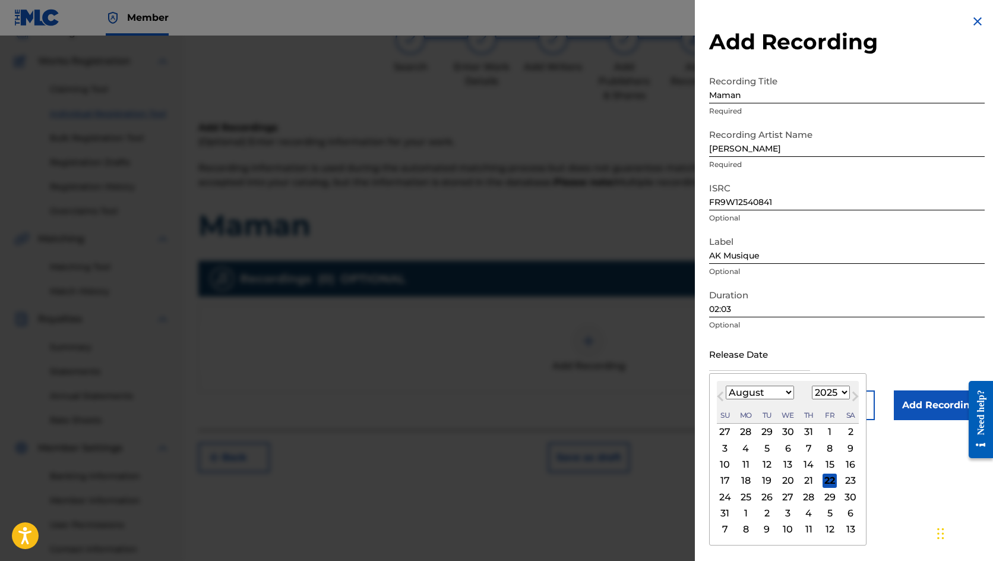
click at [834, 346] on div "Release Date Previous Month Next Month August [DATE] February March April May J…" at bounding box center [847, 363] width 276 height 53
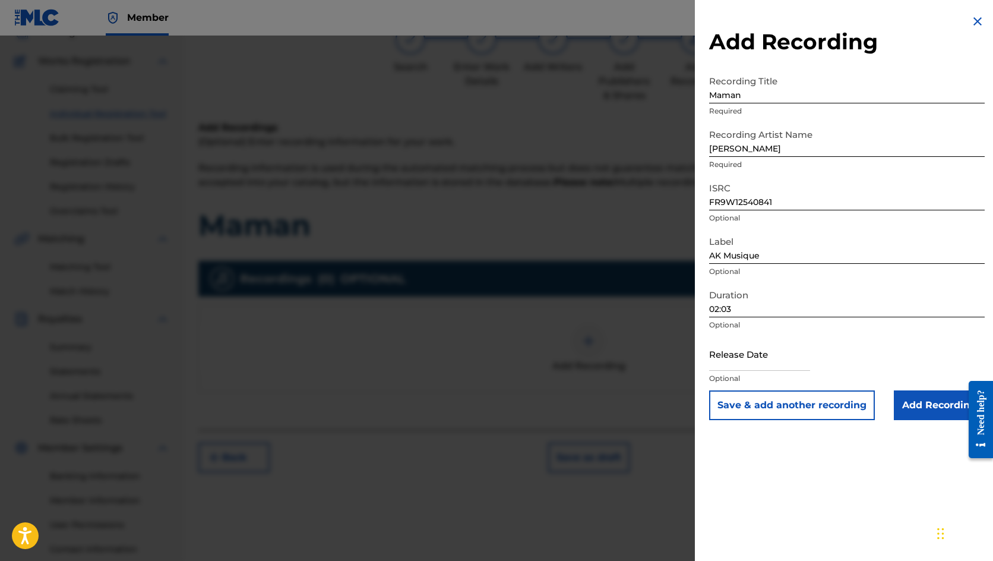
click at [744, 357] on input "text" at bounding box center [759, 354] width 101 height 34
select select "7"
select select "2025"
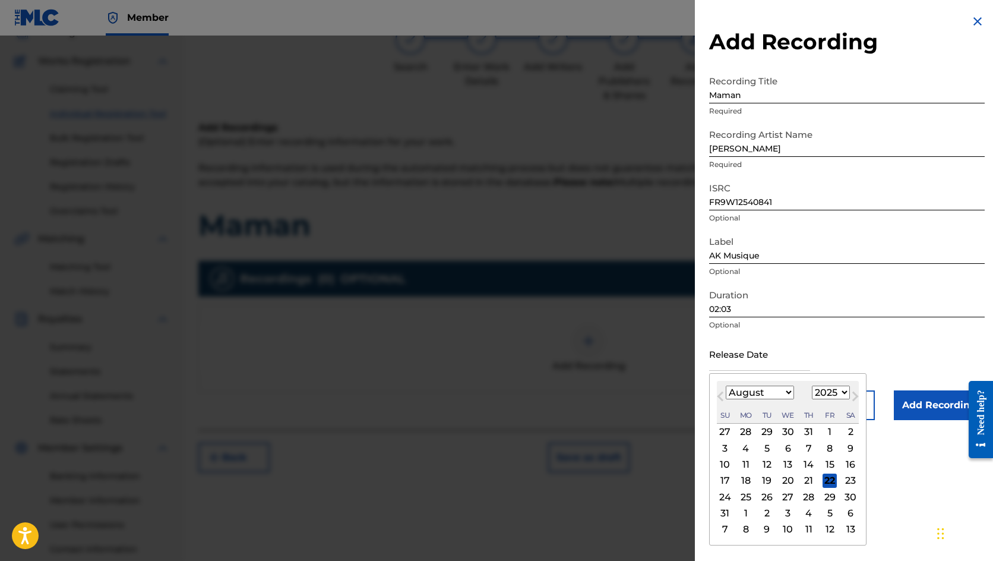
click at [722, 395] on span "Previous Month" at bounding box center [722, 398] width 0 height 18
select select "5"
click at [769, 463] on div "17" at bounding box center [767, 464] width 14 height 14
type input "[DATE]"
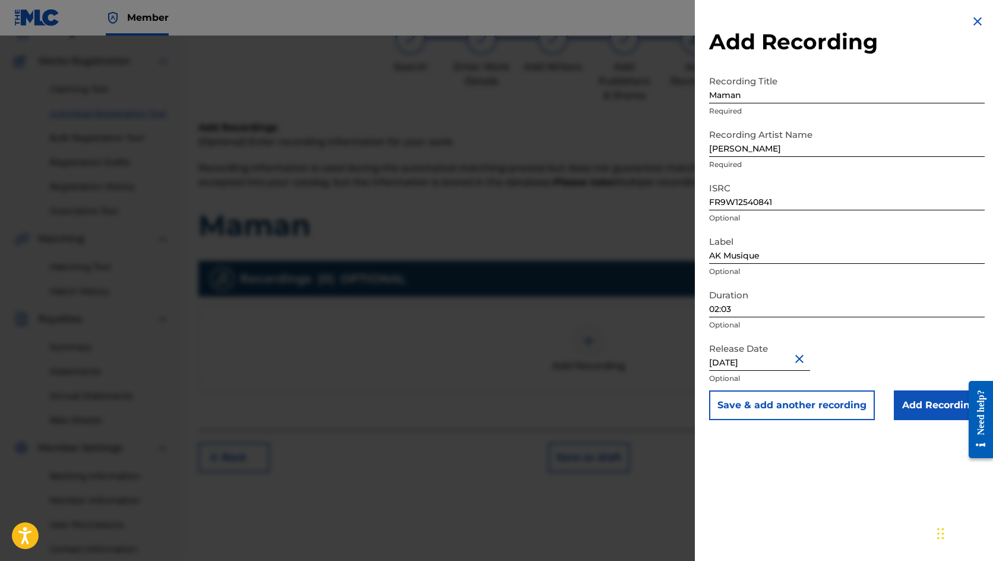
click at [918, 406] on input "Add Recording" at bounding box center [939, 405] width 91 height 30
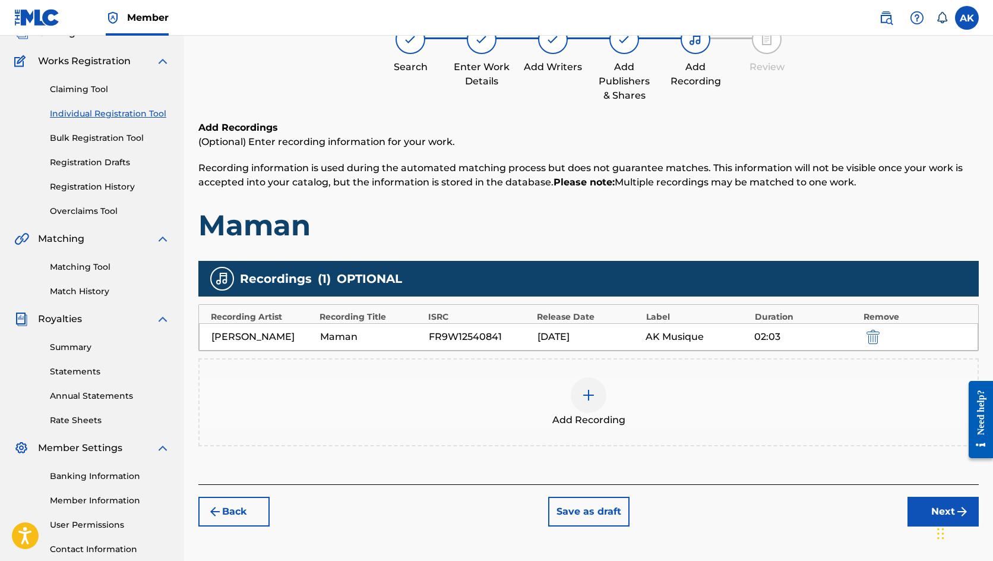
scroll to position [144, 0]
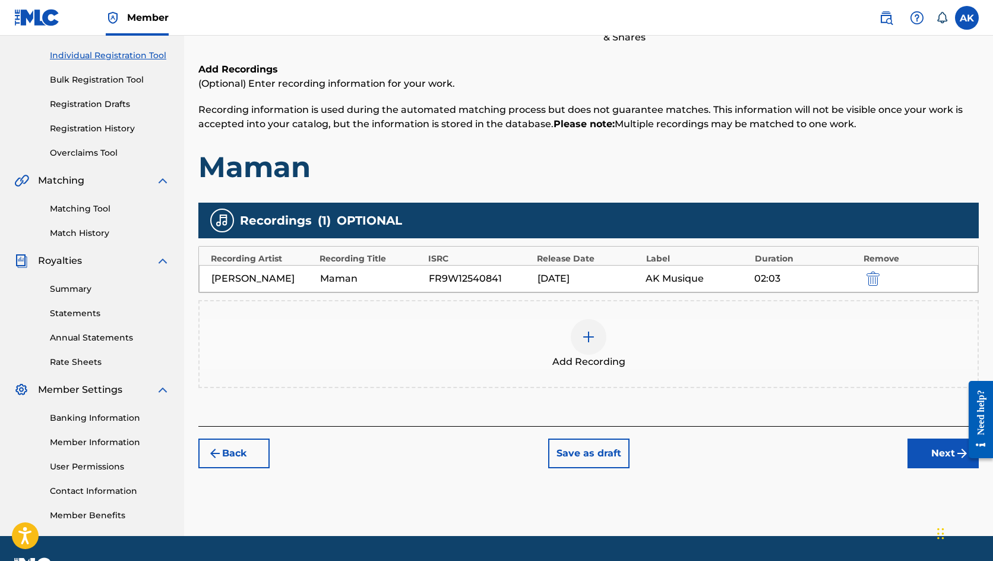
click at [936, 455] on button "Next" at bounding box center [943, 453] width 71 height 30
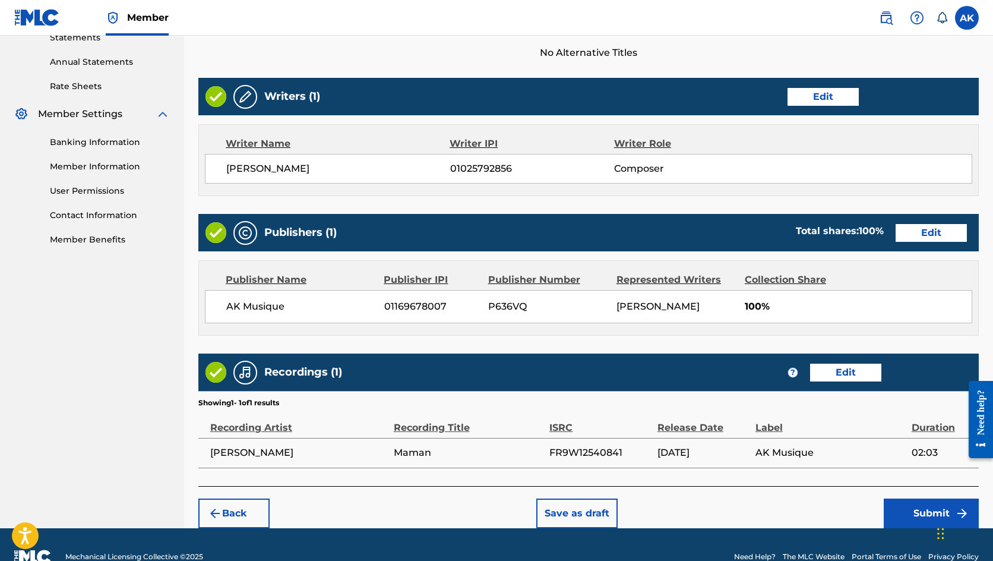
scroll to position [441, 0]
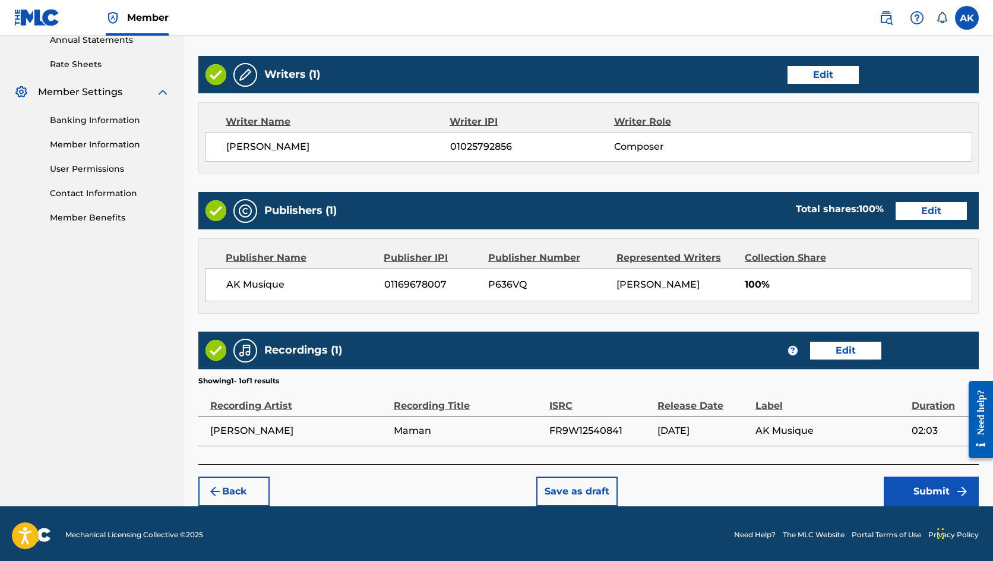
click at [918, 484] on button "Submit" at bounding box center [931, 491] width 95 height 30
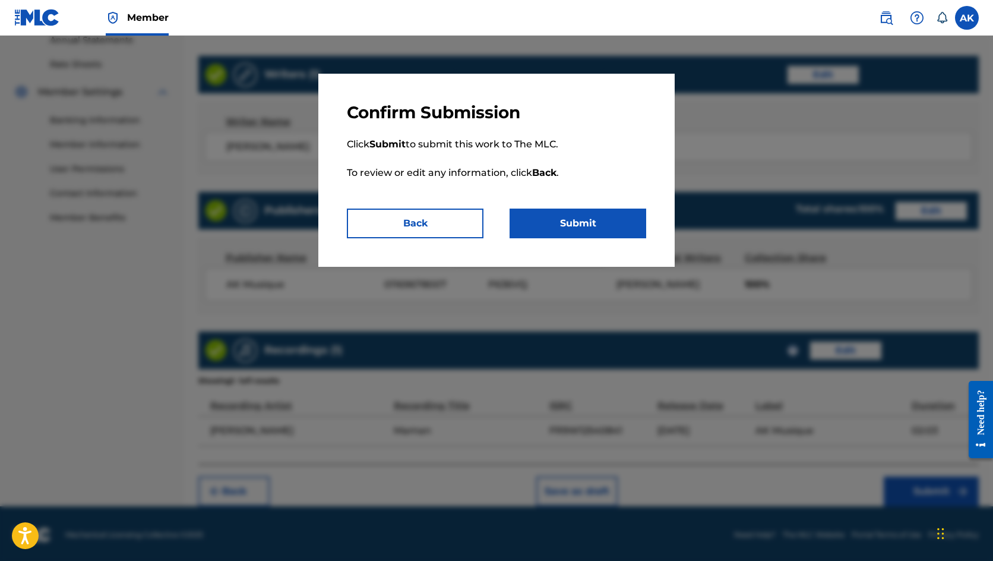
click at [621, 230] on button "Submit" at bounding box center [578, 224] width 137 height 30
